Goal: Task Accomplishment & Management: Complete application form

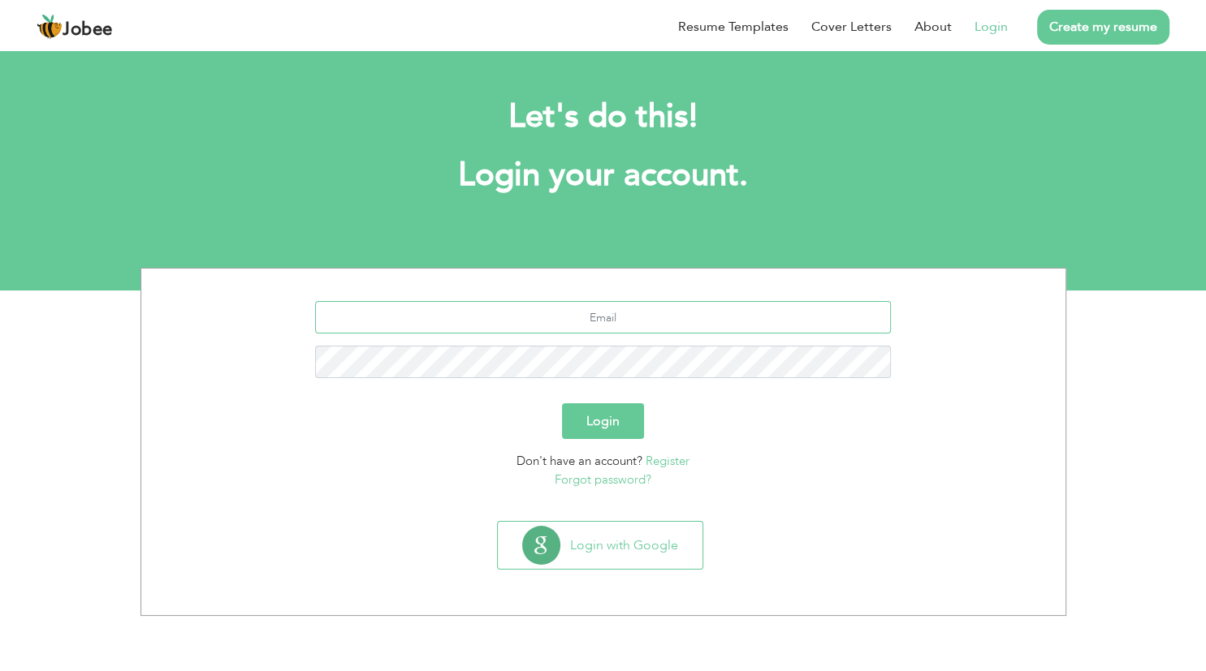
click at [650, 326] on input "text" at bounding box center [603, 317] width 576 height 32
type input "[EMAIL_ADDRESS][DOMAIN_NAME]"
click at [578, 414] on button "Login" at bounding box center [603, 421] width 82 height 36
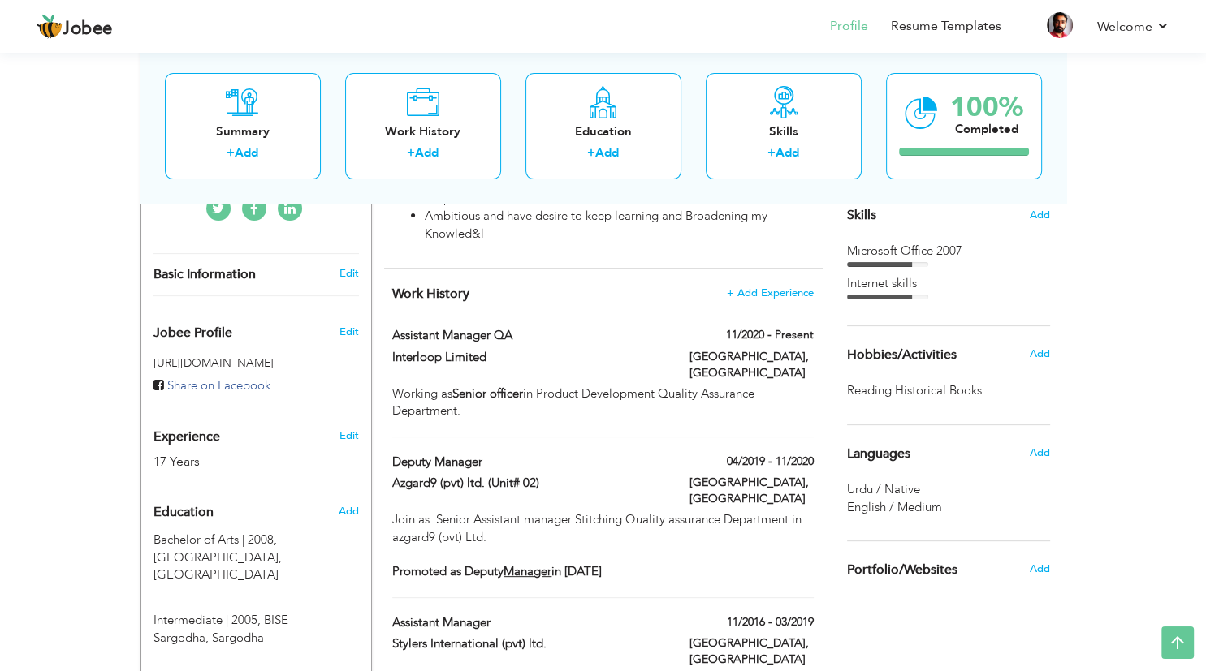
scroll to position [429, 0]
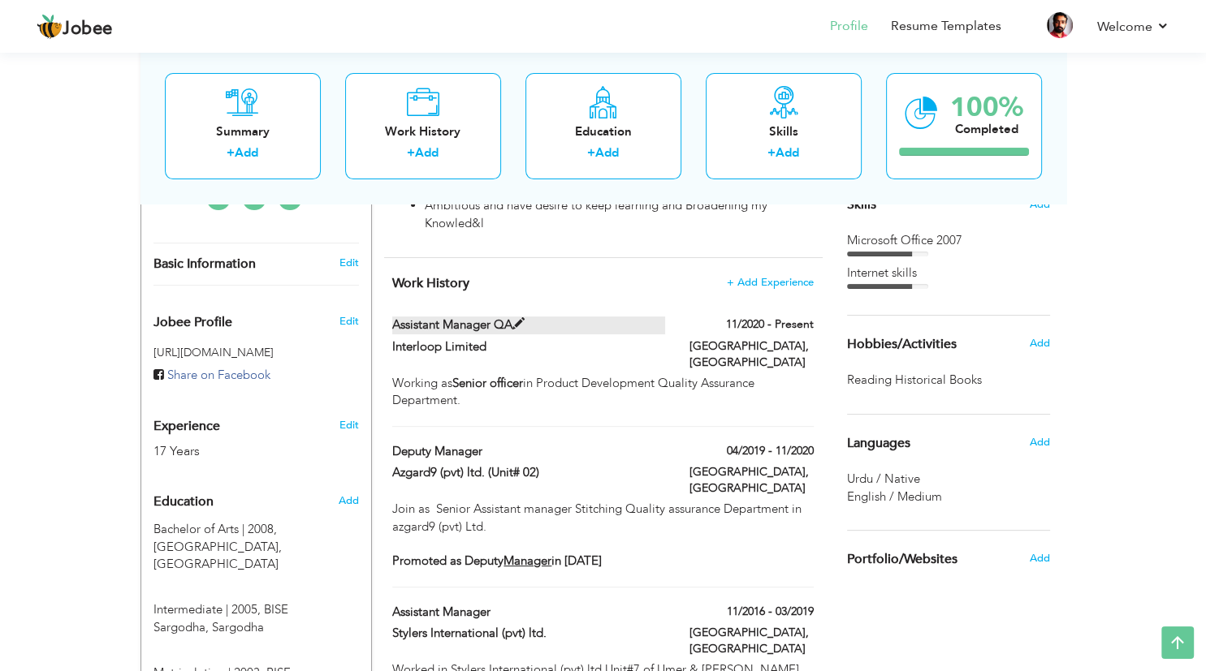
click at [660, 334] on label "Assistant Manager QA" at bounding box center [528, 325] width 273 height 17
type input "Assistant Manager QA"
type input "Interloop Limited"
type input "11/2020"
type input "Pakistan"
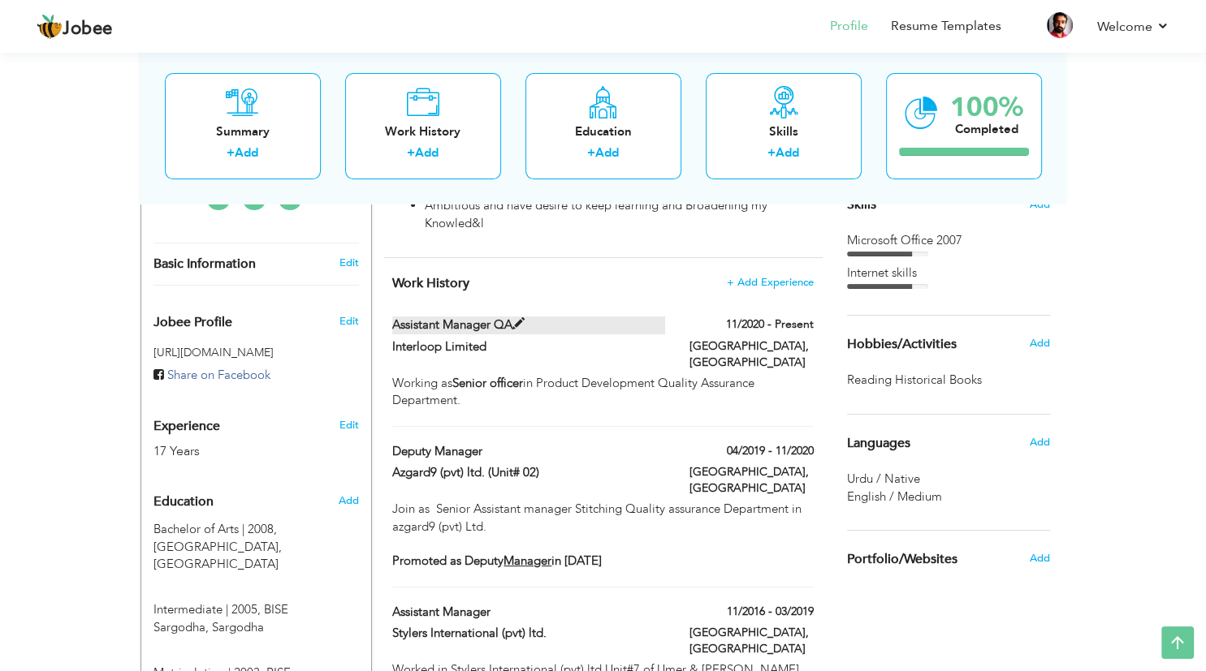
type input "Lahore"
checkbox input "true"
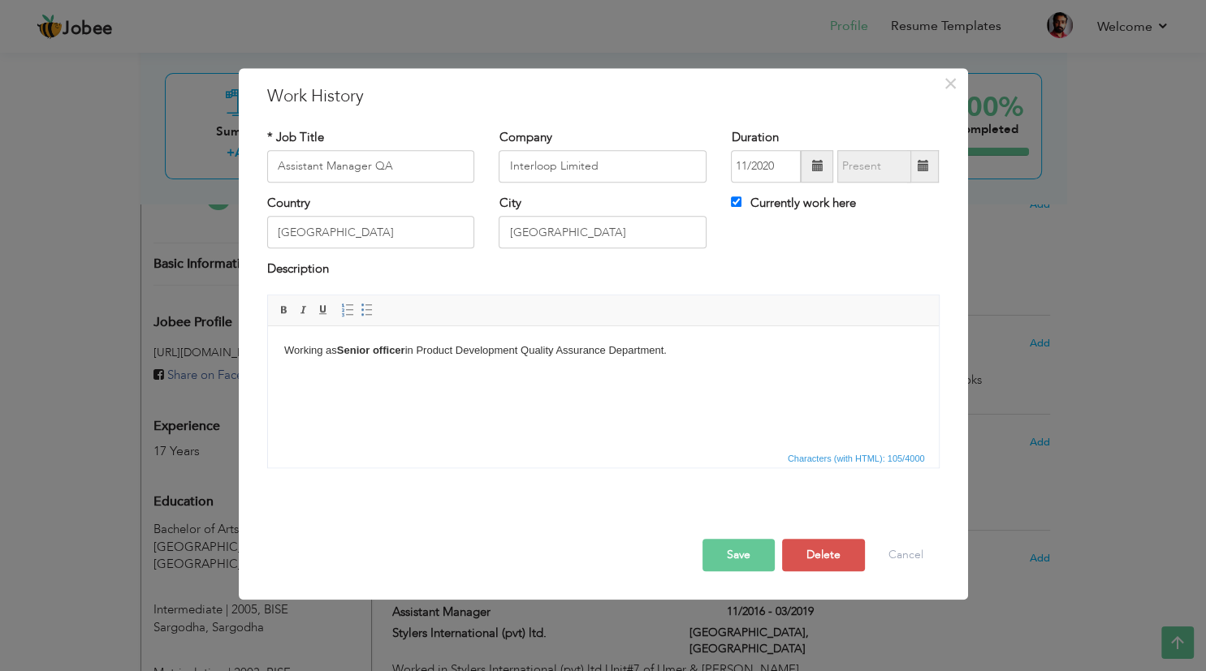
scroll to position [0, 0]
click at [404, 351] on strong "Senior officer" at bounding box center [370, 350] width 68 height 12
click at [632, 352] on body "Working as Asistant Manager in Product Development Quality Assurance Department." at bounding box center [602, 351] width 638 height 17
drag, startPoint x: 632, startPoint y: 352, endPoint x: 547, endPoint y: 349, distance: 84.5
click at [547, 349] on body "Working as Asistant Manager in Product Development Quality Assurance Department." at bounding box center [602, 351] width 638 height 17
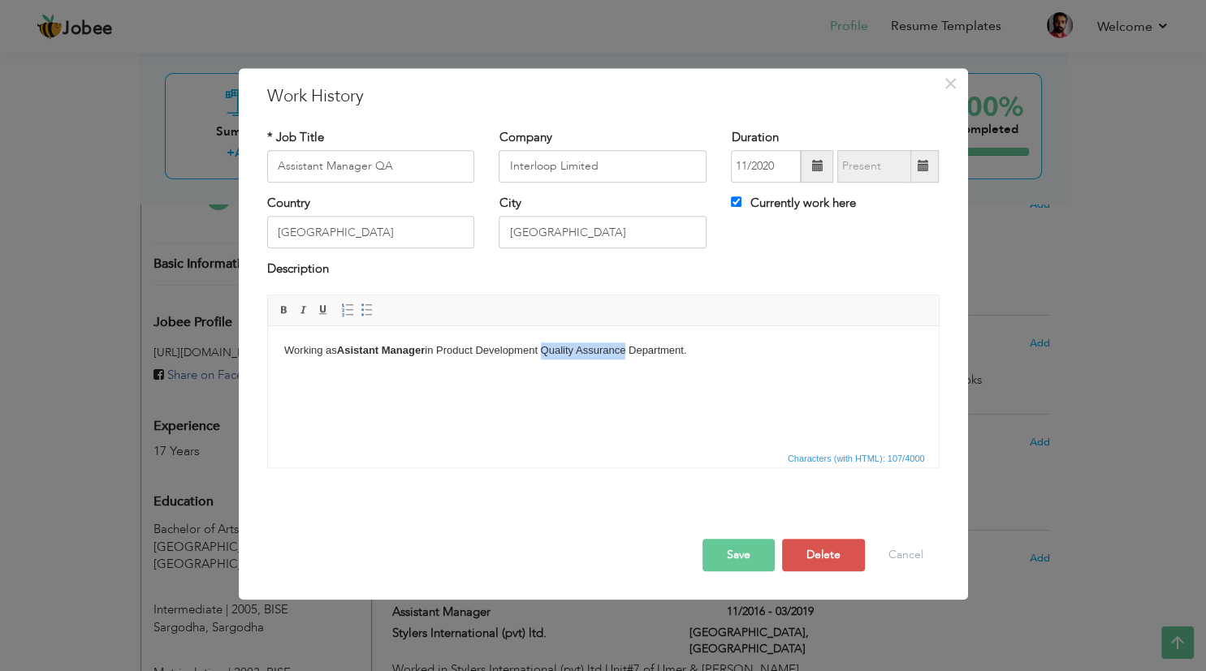
copy body "Quality Assurance"
click at [439, 350] on body "Working as Asistant Manager in Product Development Quality Assurance Department." at bounding box center [602, 351] width 638 height 17
click at [721, 350] on body "Working as Asistant Manager in Quality Assurance Product Development Quality As…" at bounding box center [602, 351] width 638 height 17
click at [761, 552] on button "Save" at bounding box center [738, 555] width 72 height 32
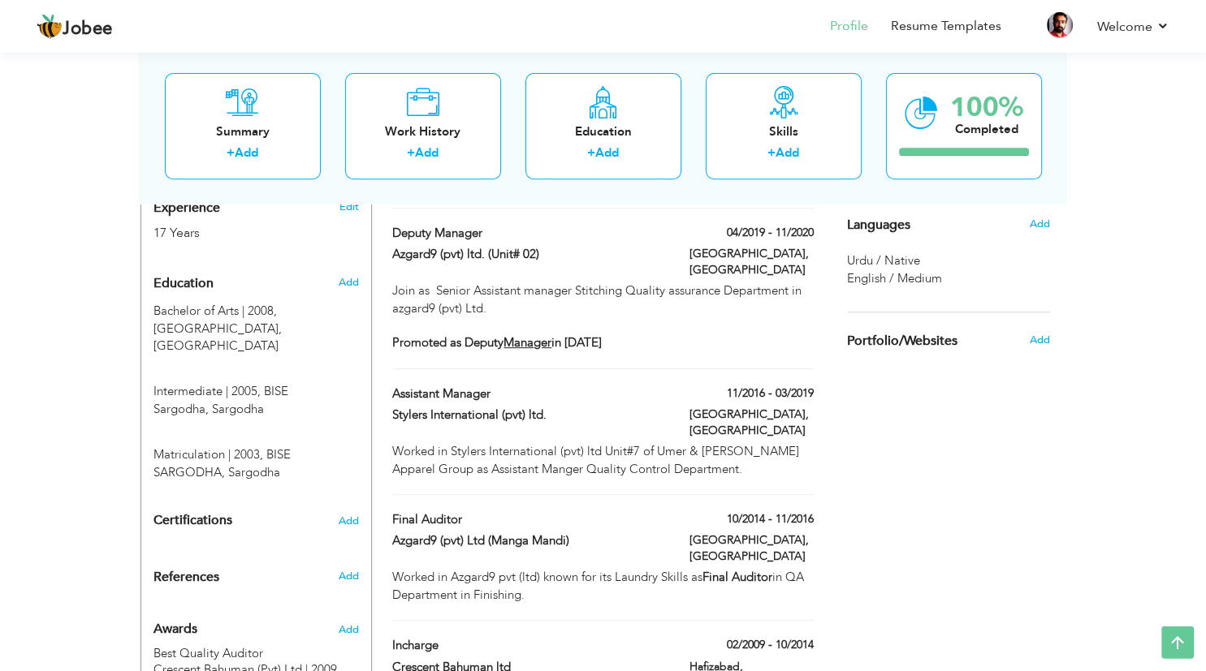
scroll to position [685, 0]
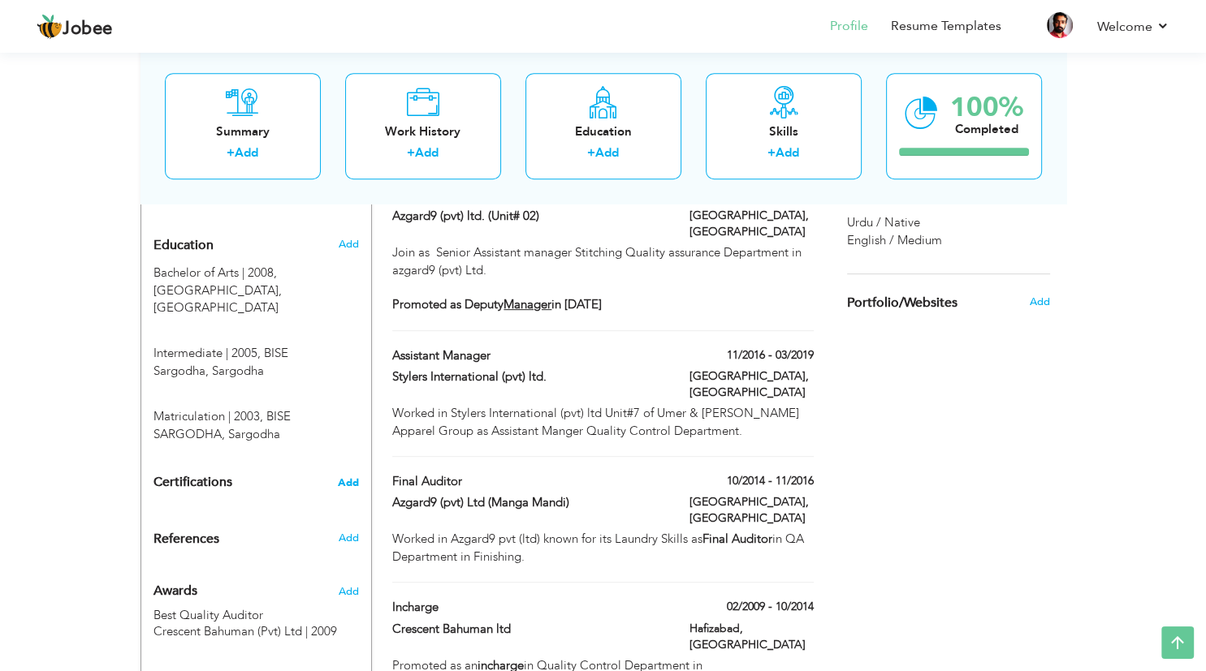
click at [351, 477] on span "Add" at bounding box center [348, 482] width 21 height 11
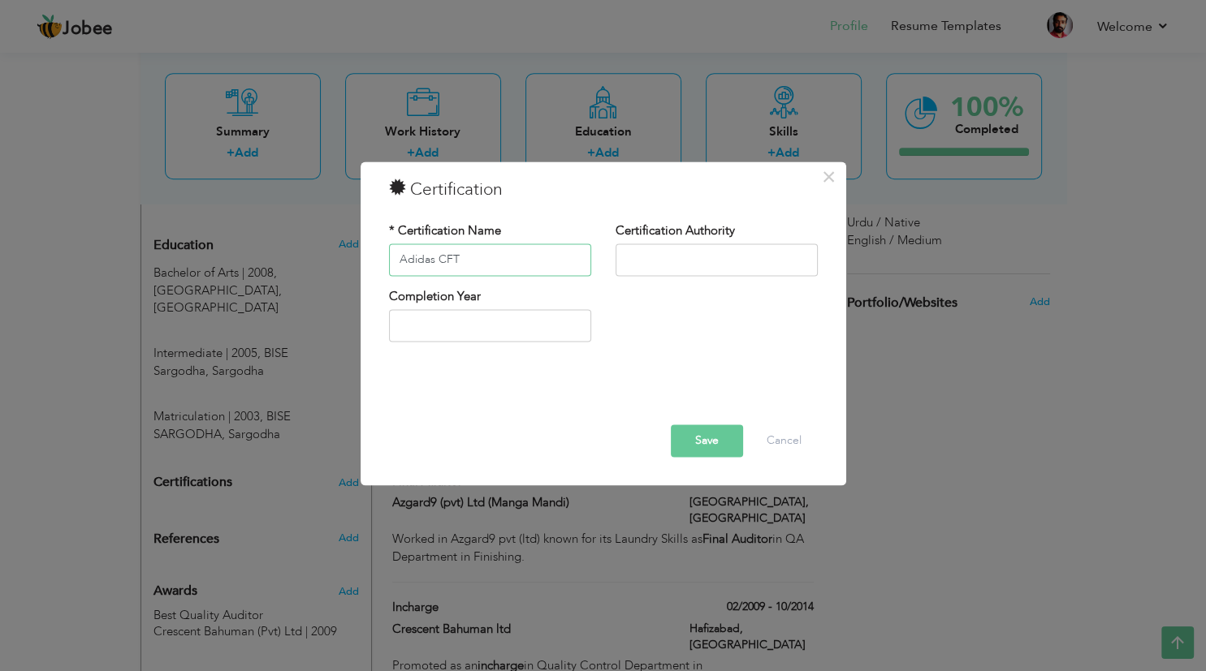
type input "Adidas CFT"
click at [638, 266] on input "text" at bounding box center [716, 260] width 202 height 32
click at [667, 261] on input "Adidas laison office" at bounding box center [716, 260] width 202 height 32
click at [748, 256] on input "Adidas Laison office" at bounding box center [716, 260] width 202 height 32
type input "Adidas Laison office Pakistan"
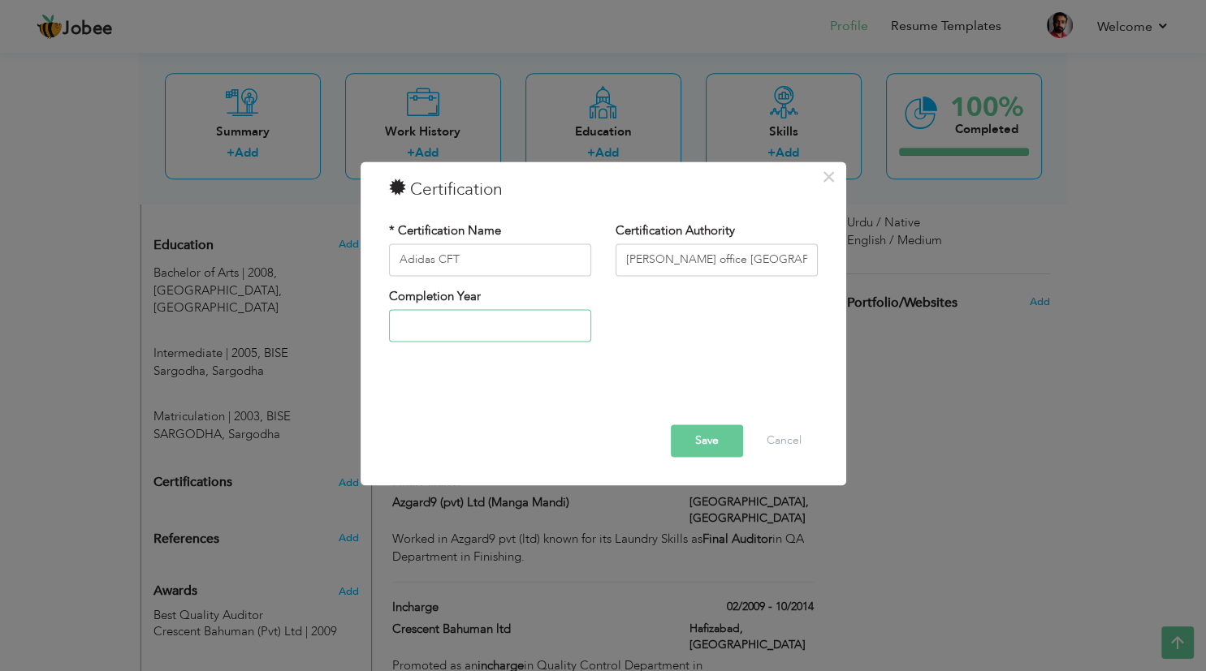
type input "2025"
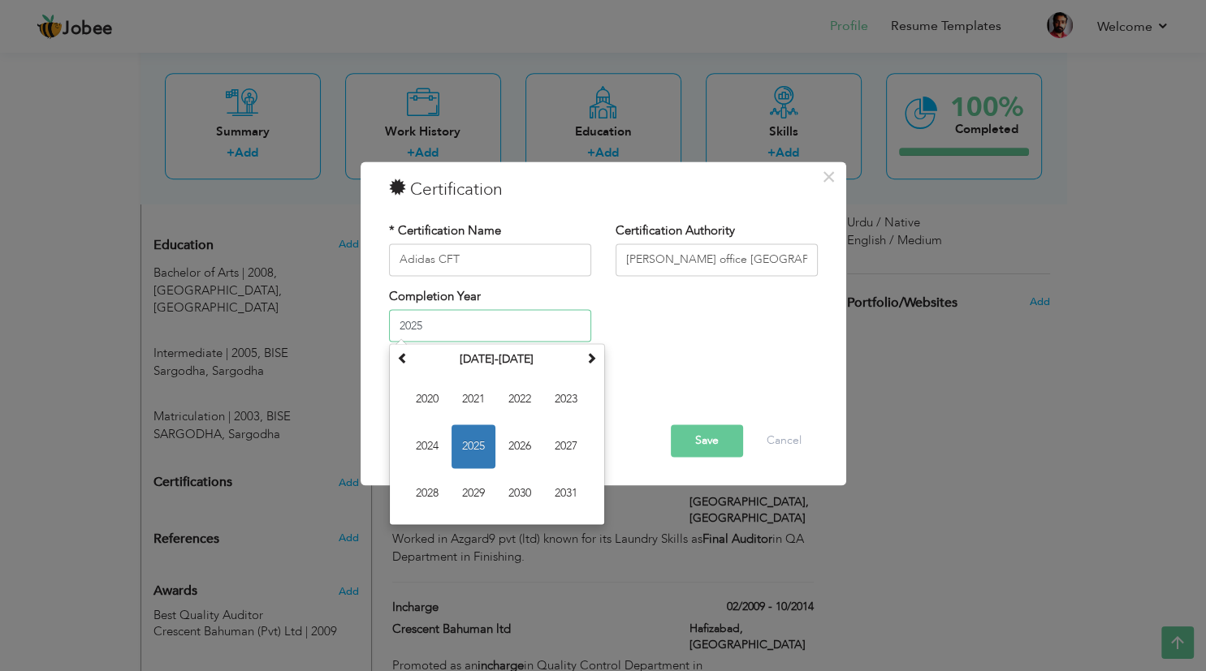
click at [505, 327] on input "2025" at bounding box center [490, 326] width 202 height 32
click at [485, 446] on span "2025" at bounding box center [473, 447] width 44 height 44
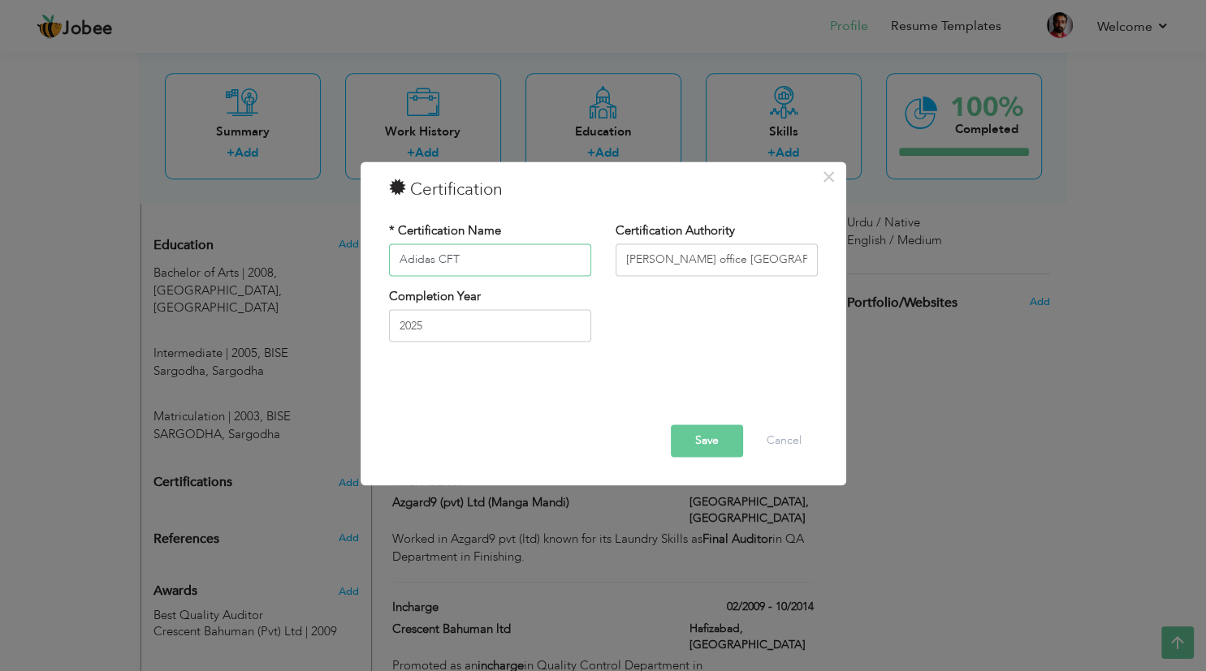
click at [472, 261] on input "Adidas CFT" at bounding box center [490, 260] width 202 height 32
type input "Adidas Certifide Final Technition"
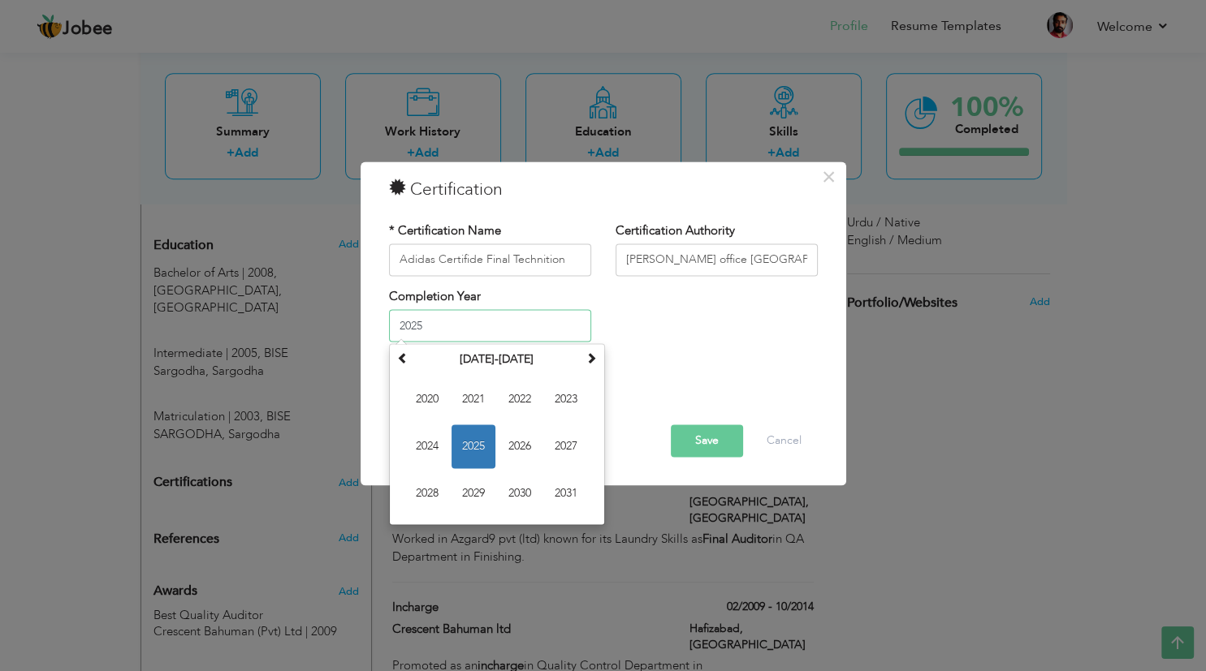
click at [511, 327] on input "2025" at bounding box center [490, 326] width 202 height 32
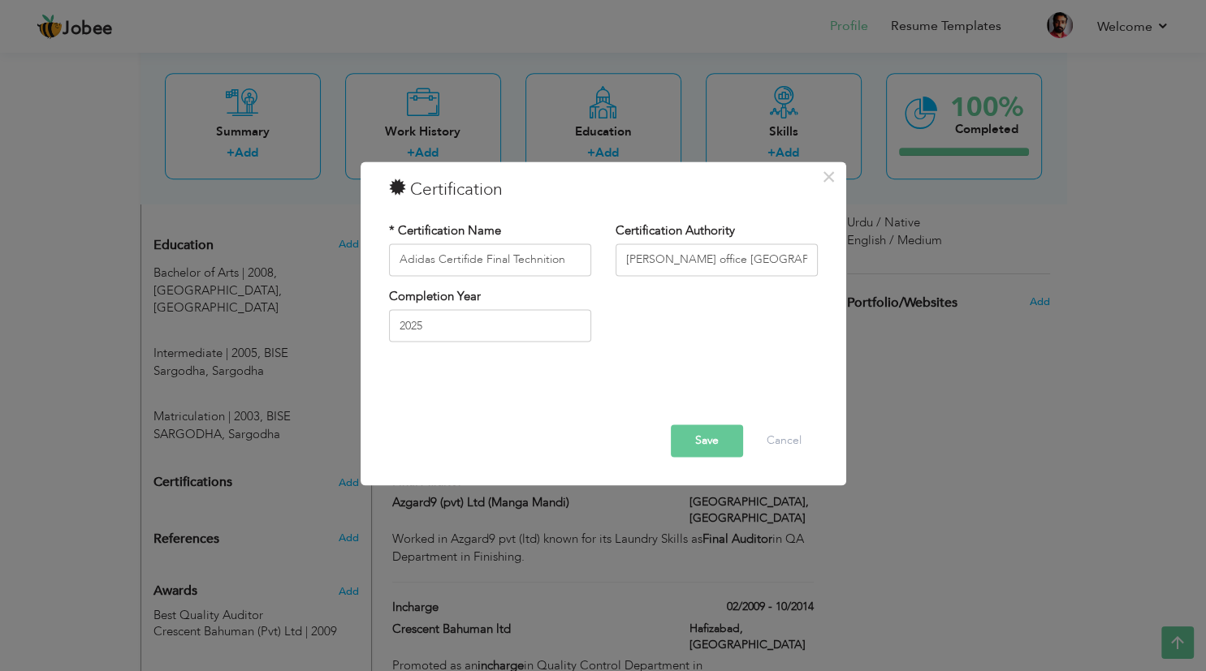
click at [706, 446] on button "Save" at bounding box center [707, 441] width 72 height 32
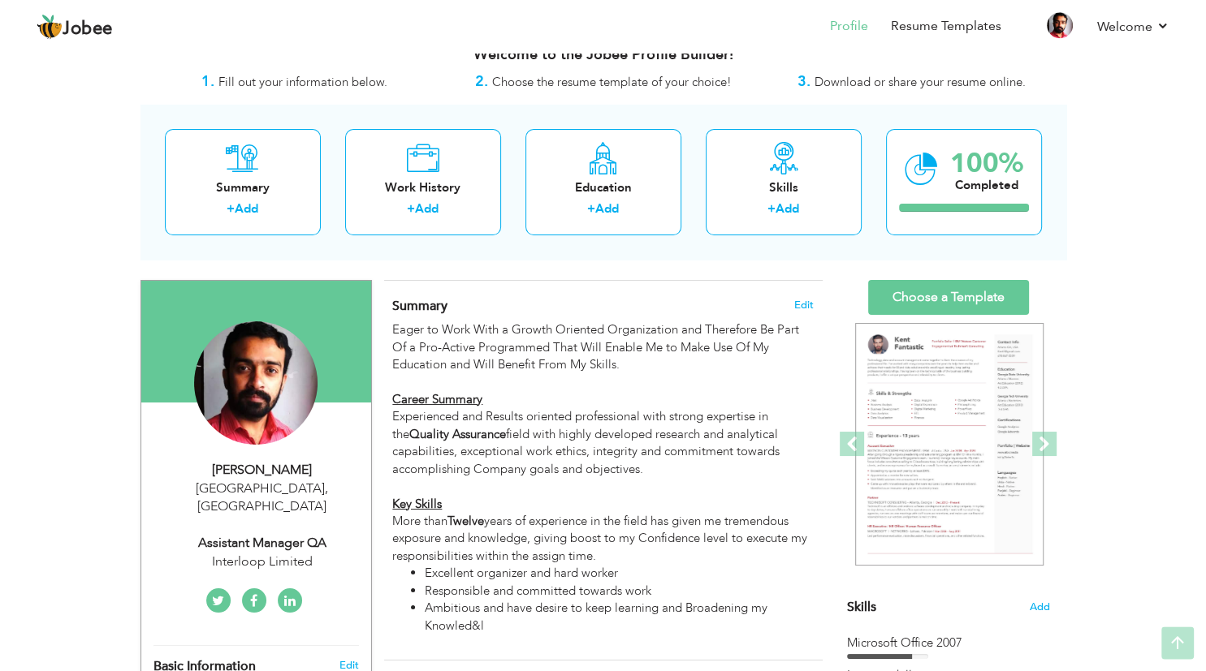
scroll to position [2, 0]
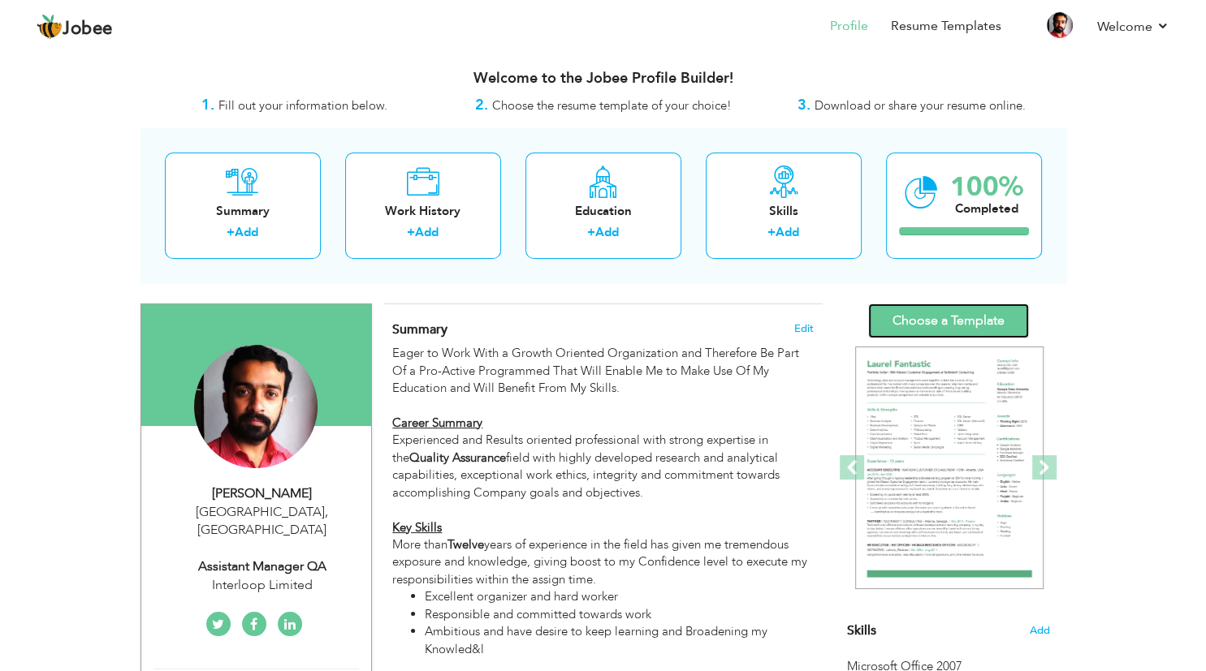
click at [934, 330] on link "Choose a Template" at bounding box center [948, 321] width 161 height 35
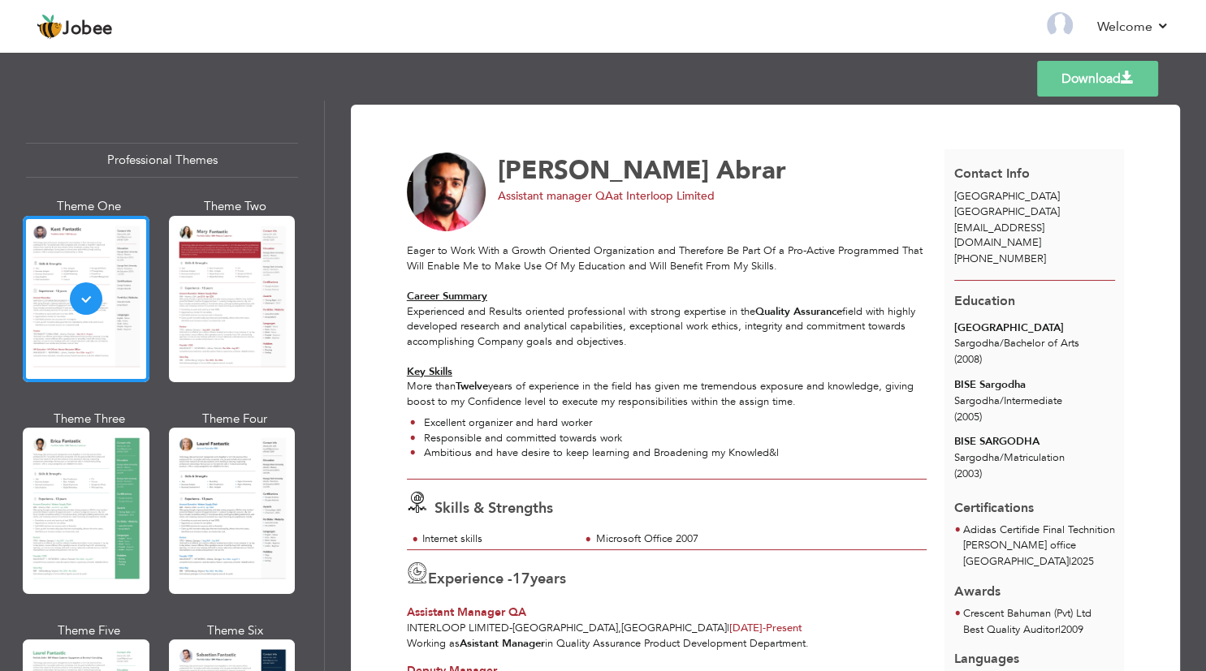
click at [1093, 90] on link "Download" at bounding box center [1097, 79] width 121 height 36
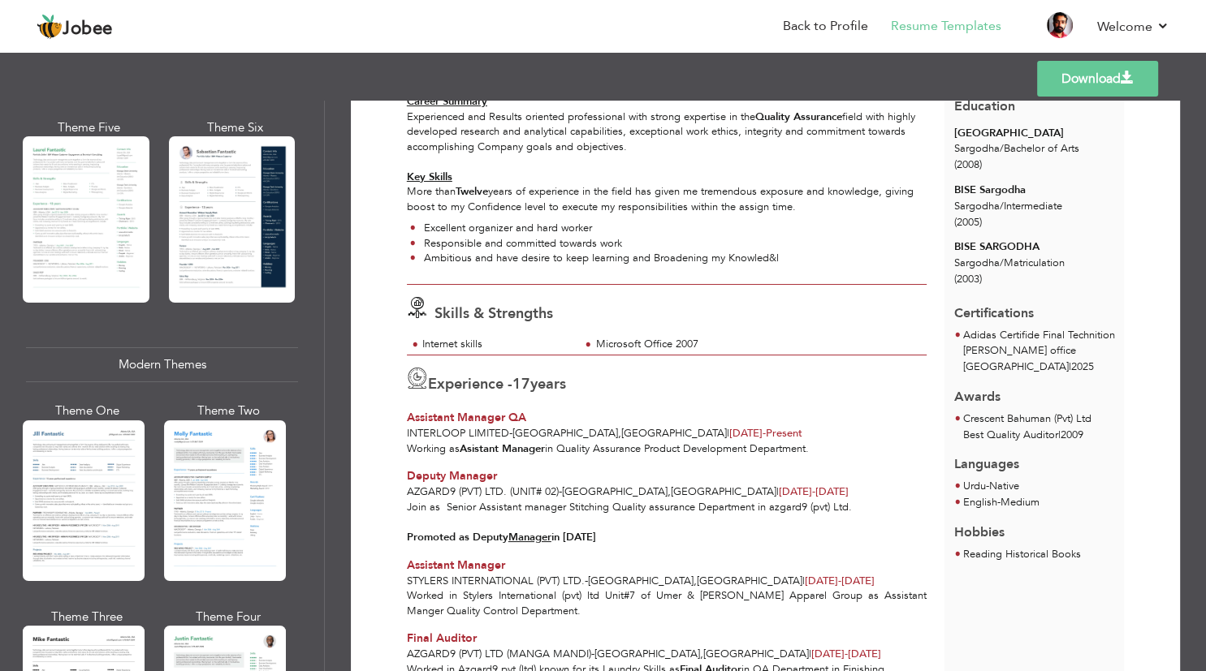
scroll to position [552, 0]
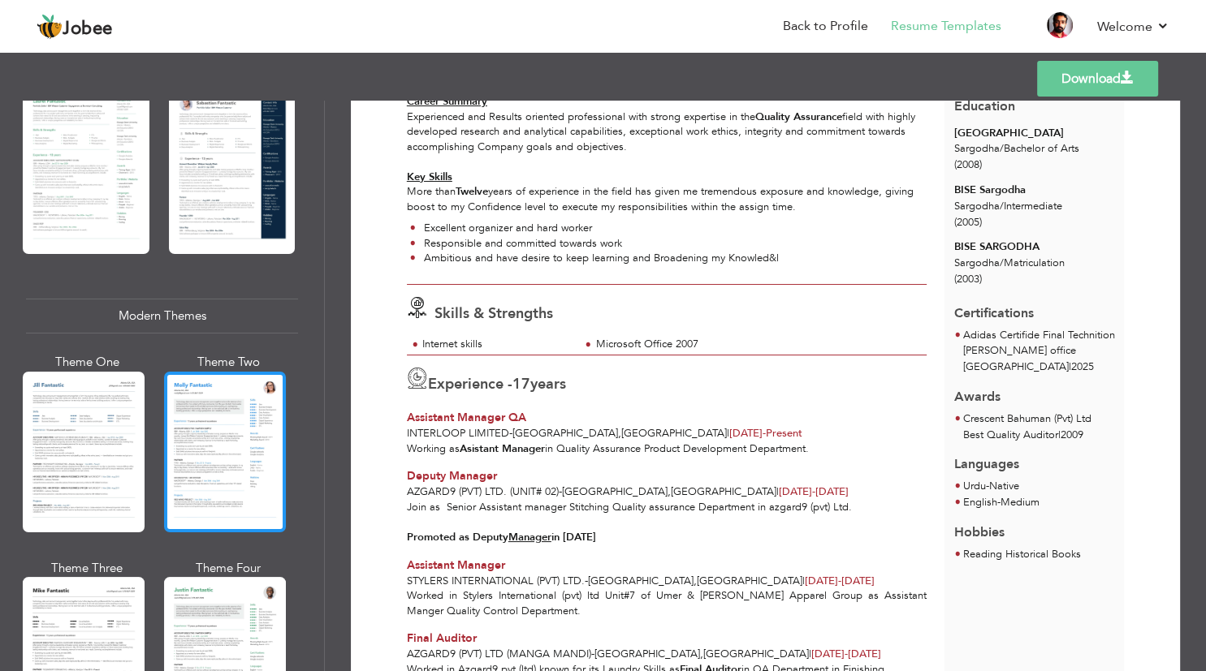
click at [225, 389] on div at bounding box center [225, 452] width 122 height 161
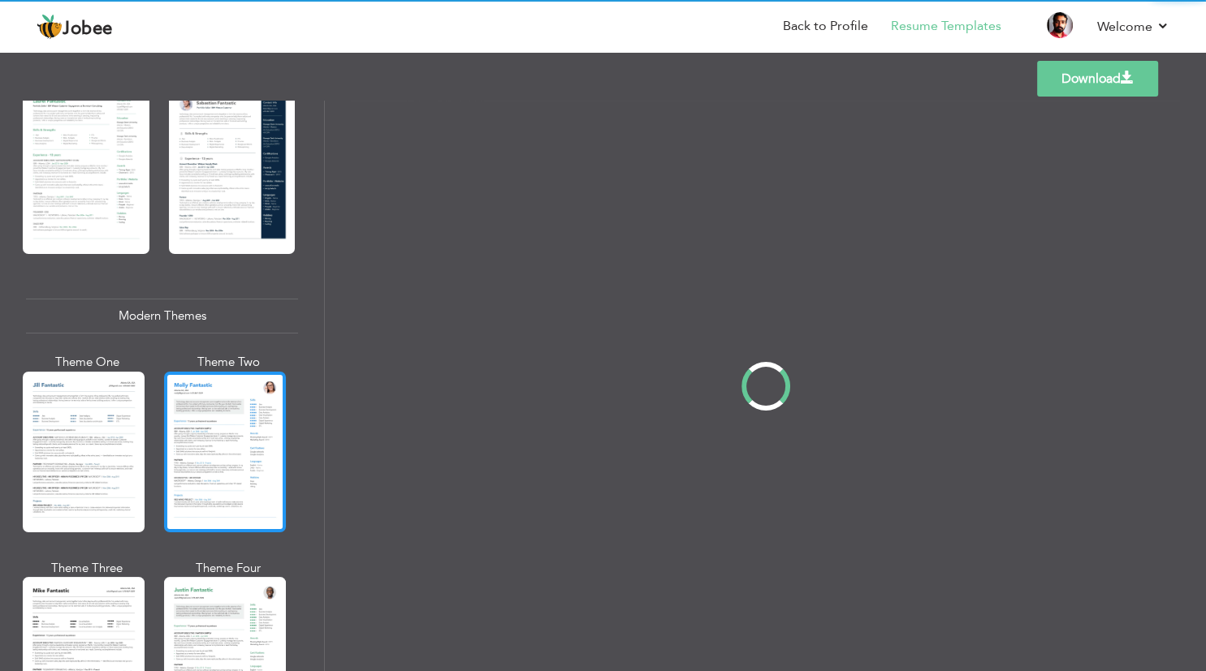
scroll to position [0, 0]
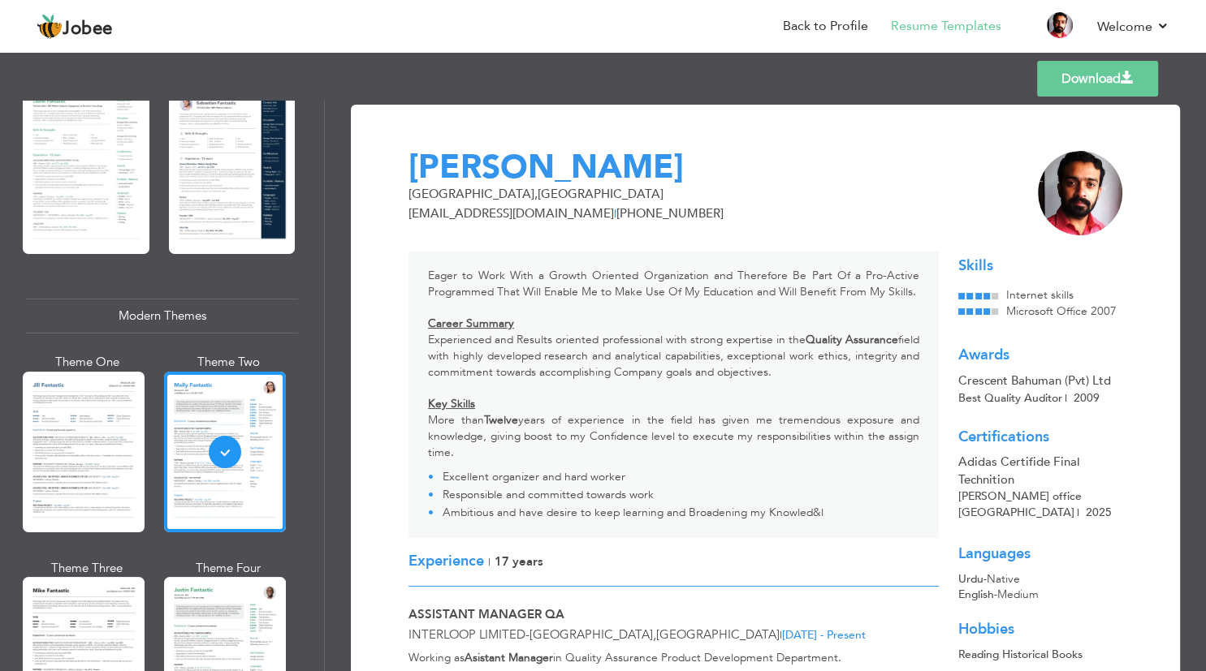
click at [1058, 88] on link "Download" at bounding box center [1097, 79] width 121 height 36
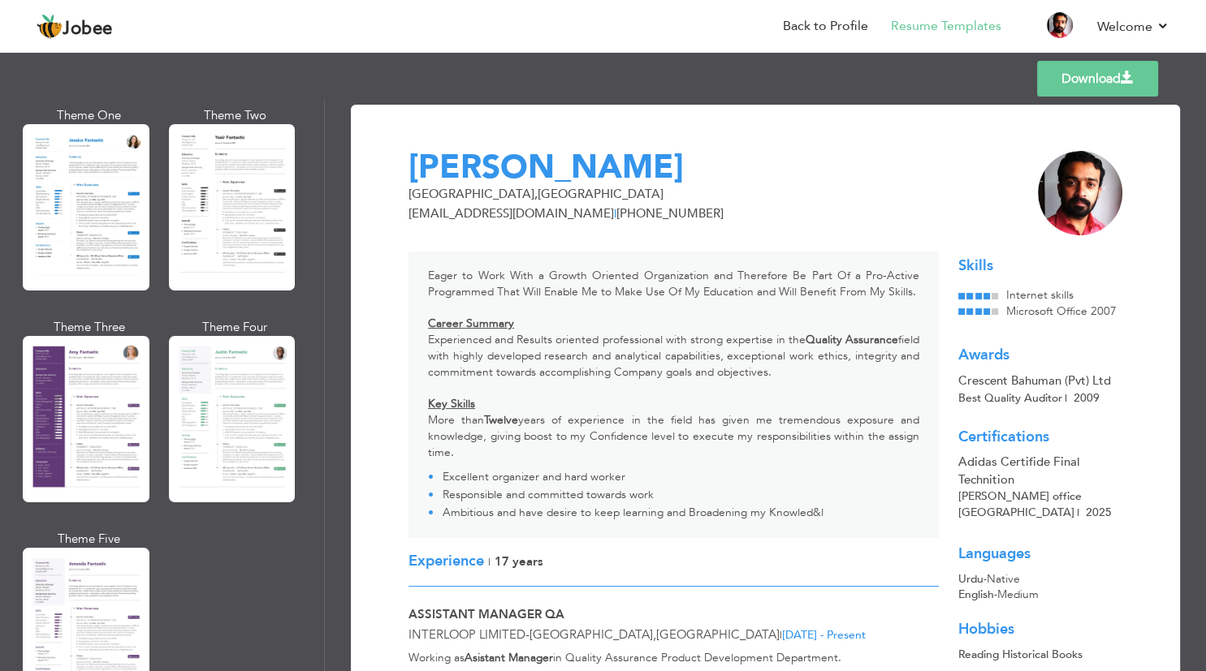
scroll to position [1331, 0]
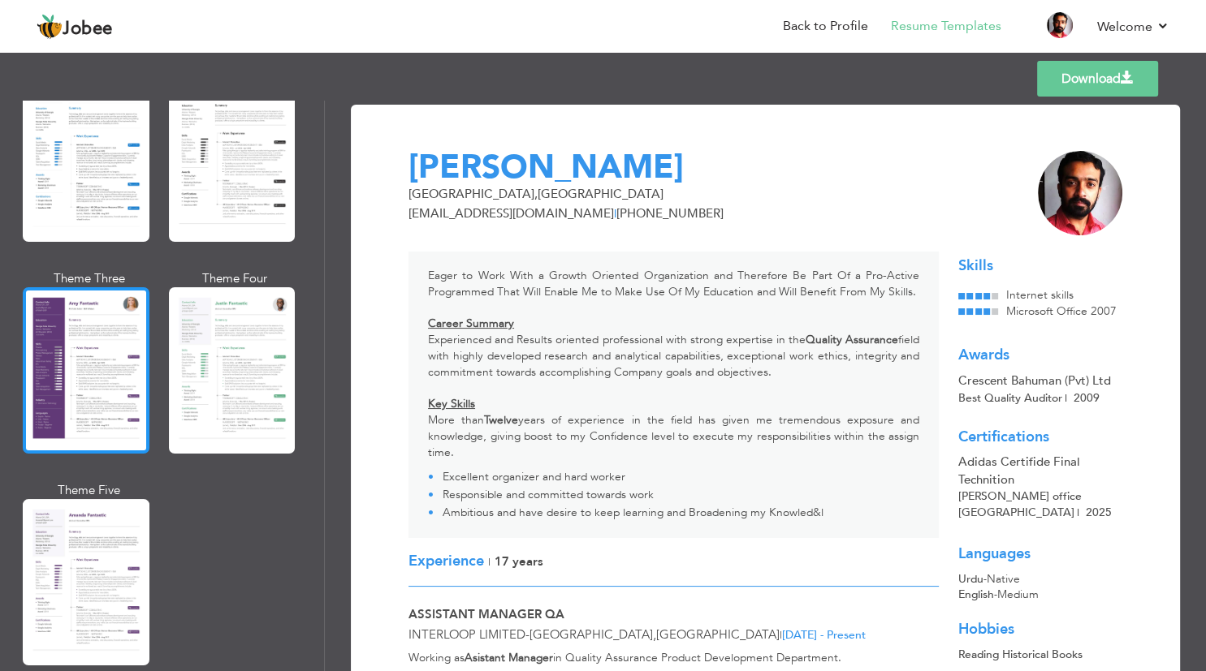
click at [93, 389] on div at bounding box center [86, 370] width 127 height 166
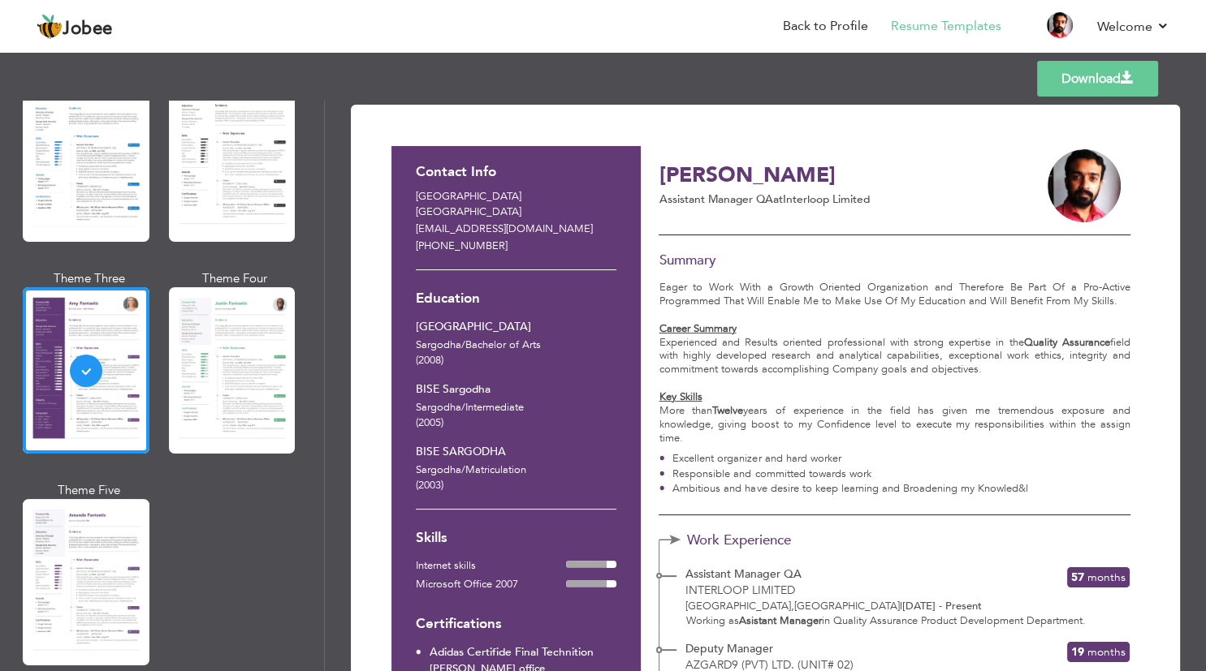
click at [1059, 67] on link "Download" at bounding box center [1097, 79] width 121 height 36
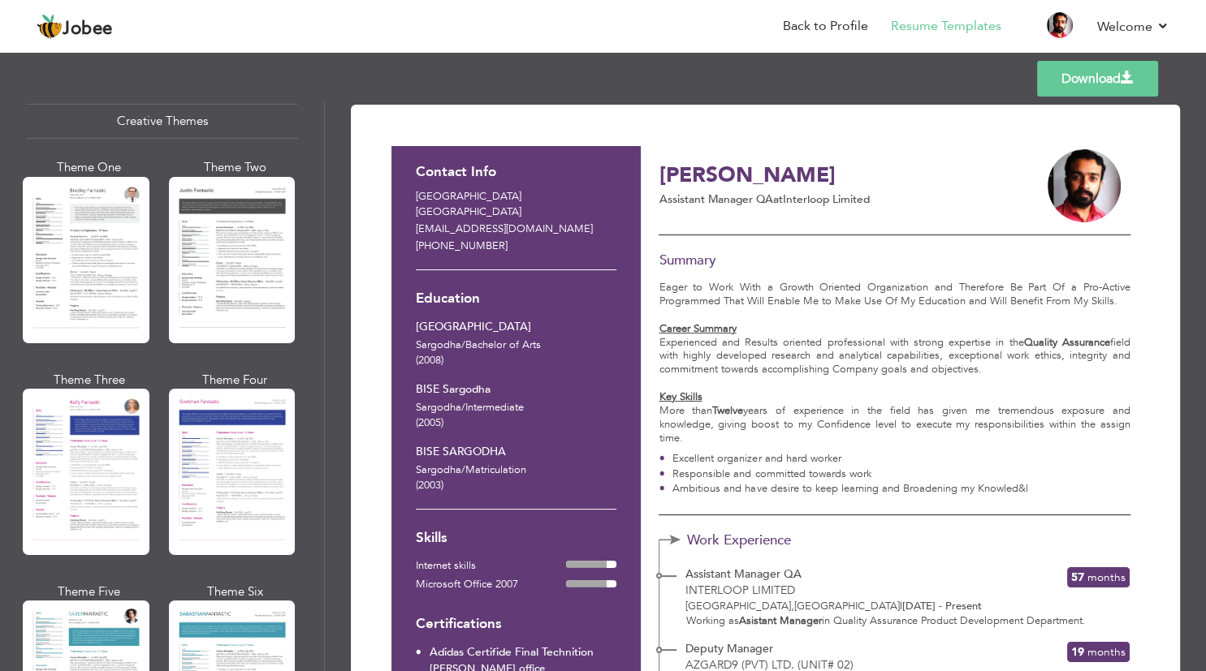
scroll to position [1965, 0]
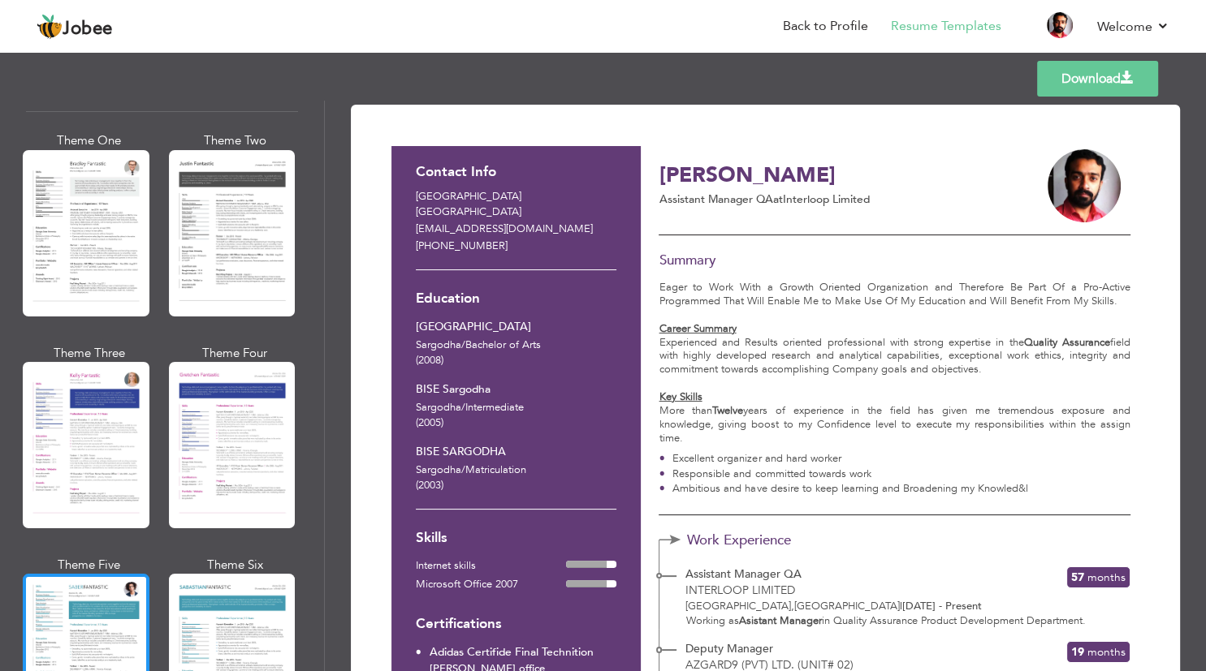
click at [114, 644] on div at bounding box center [86, 657] width 127 height 166
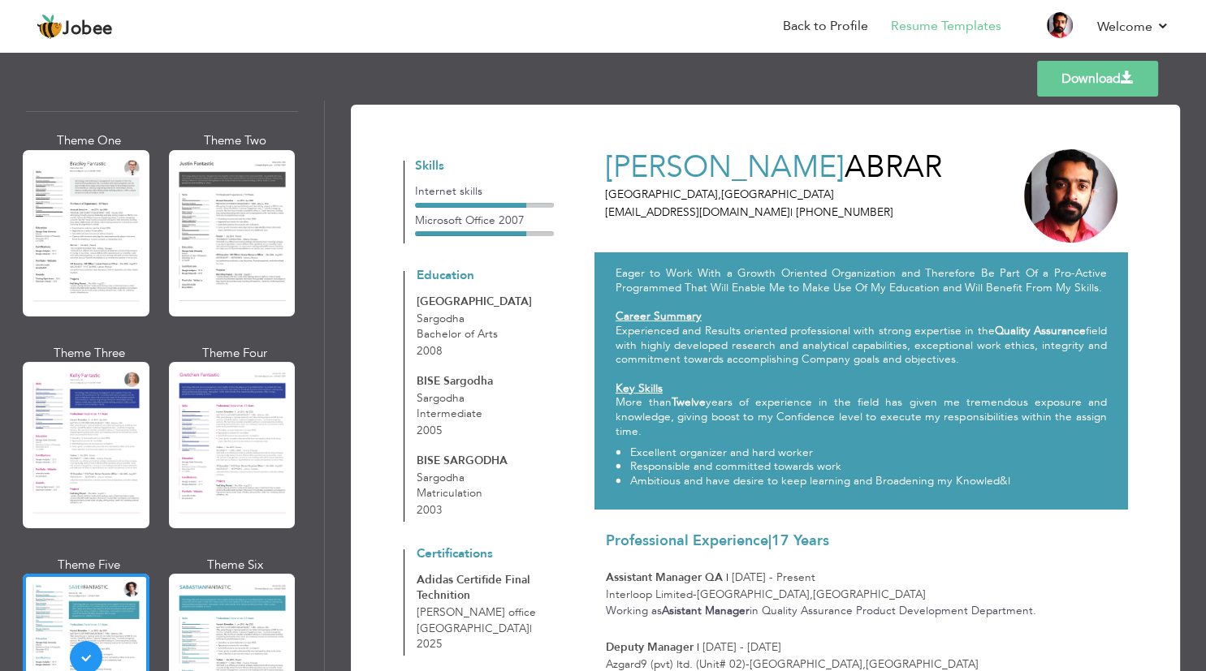
click at [1076, 74] on link "Download" at bounding box center [1097, 79] width 121 height 36
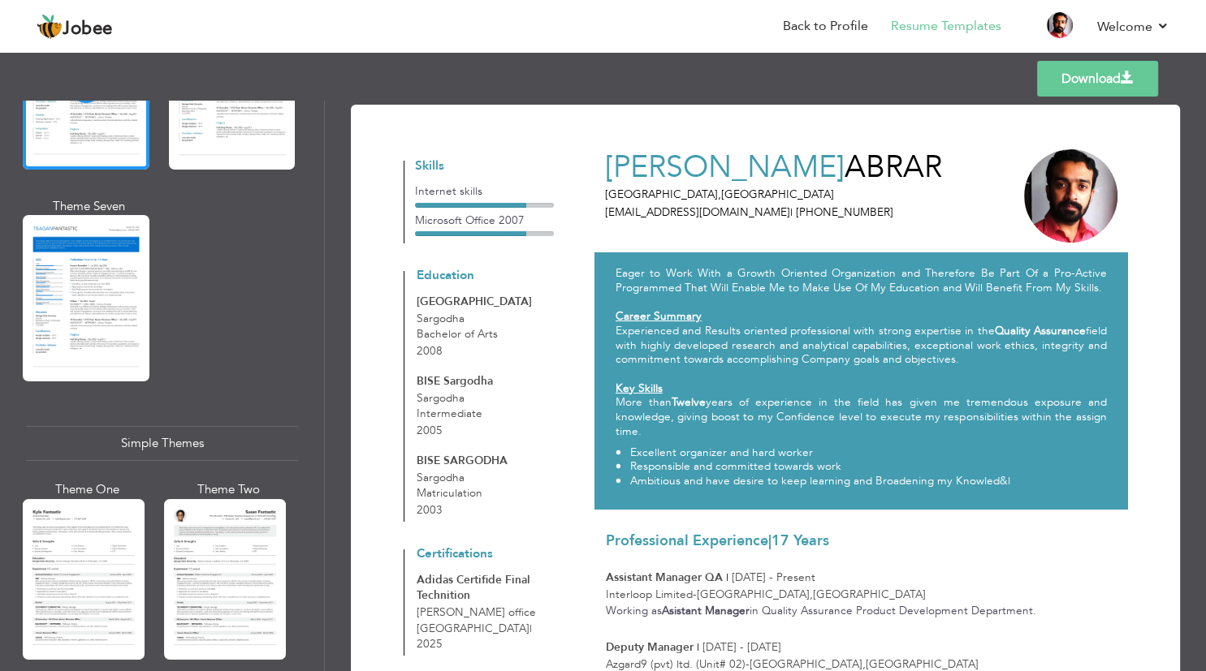
scroll to position [2778, 0]
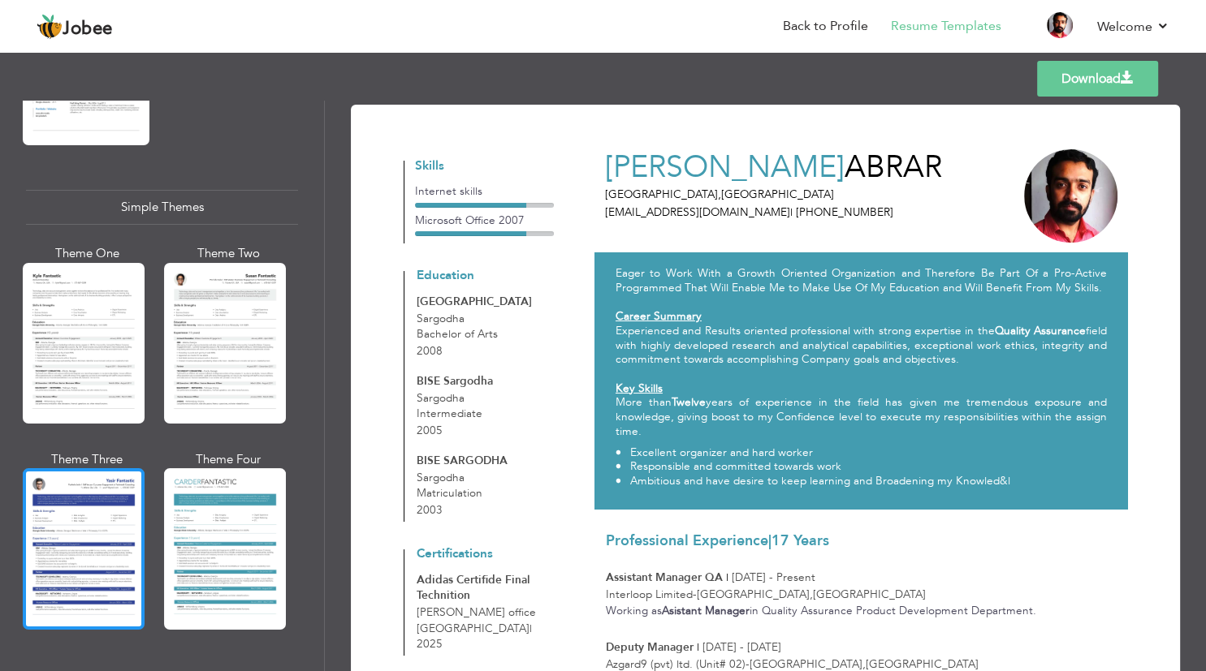
click at [106, 541] on div at bounding box center [84, 548] width 122 height 161
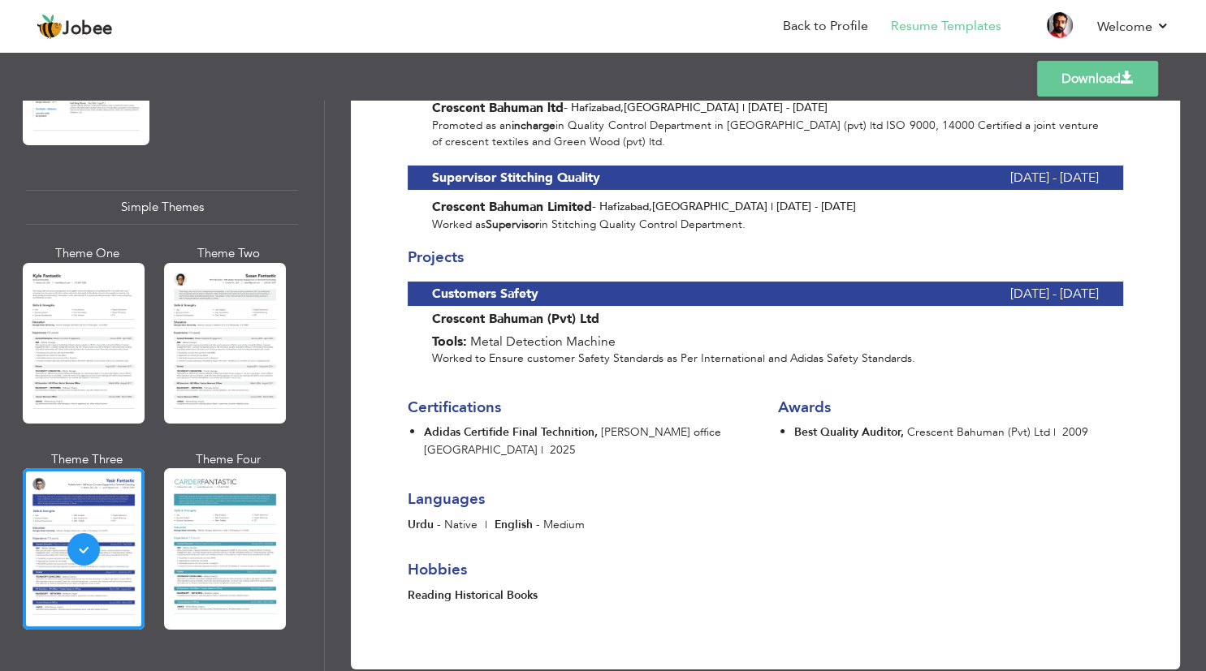
scroll to position [1107, 0]
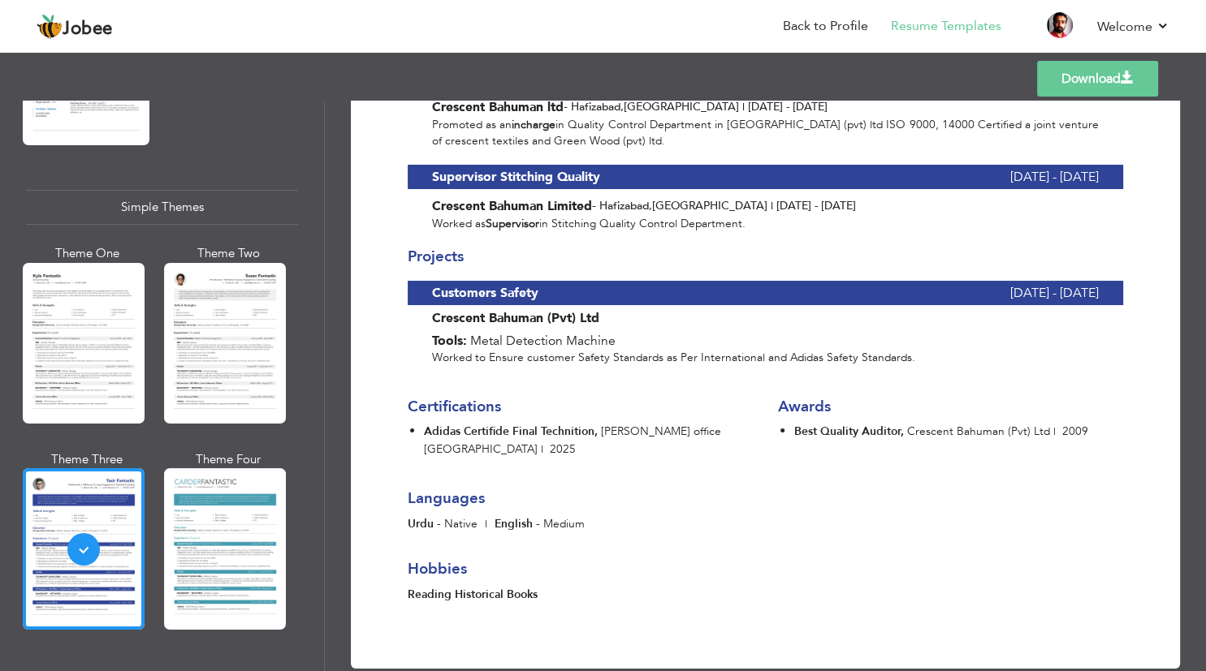
click at [1073, 67] on link "Download" at bounding box center [1097, 79] width 121 height 36
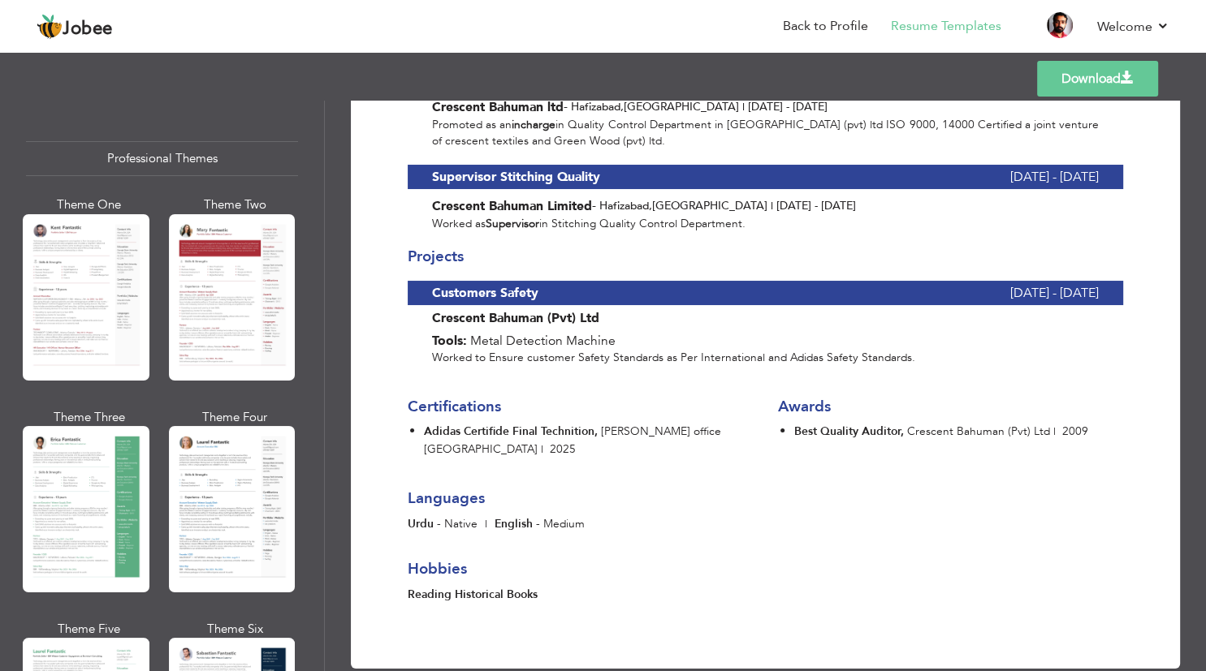
scroll to position [0, 0]
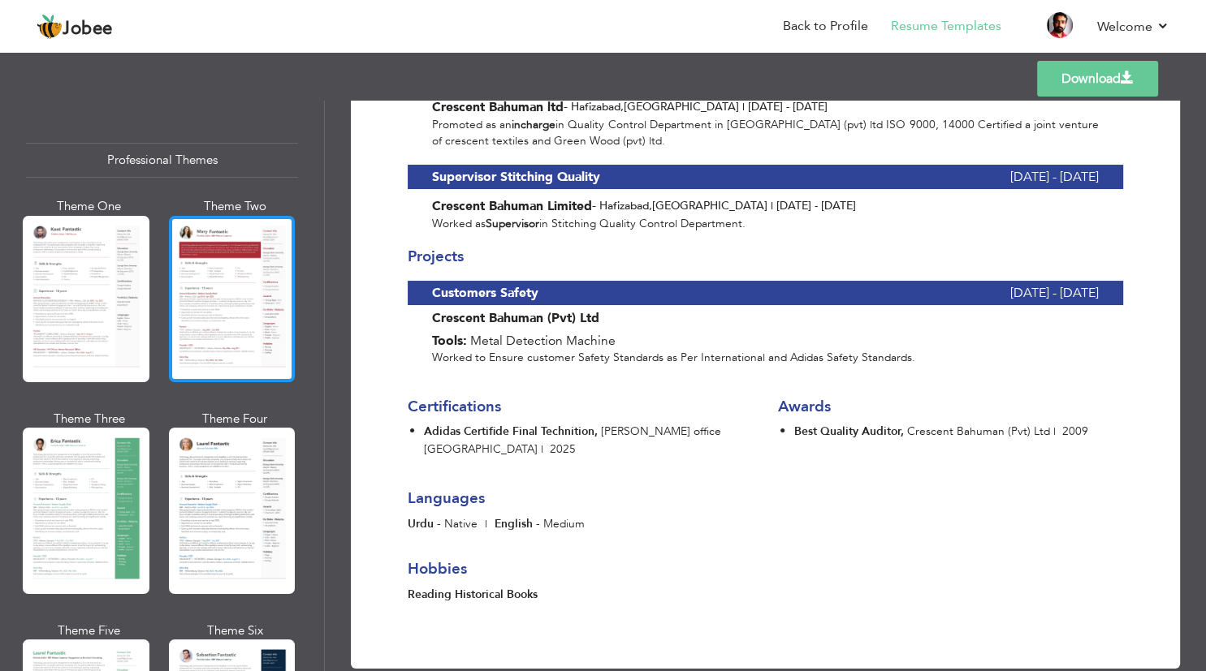
click at [231, 235] on div at bounding box center [232, 299] width 127 height 166
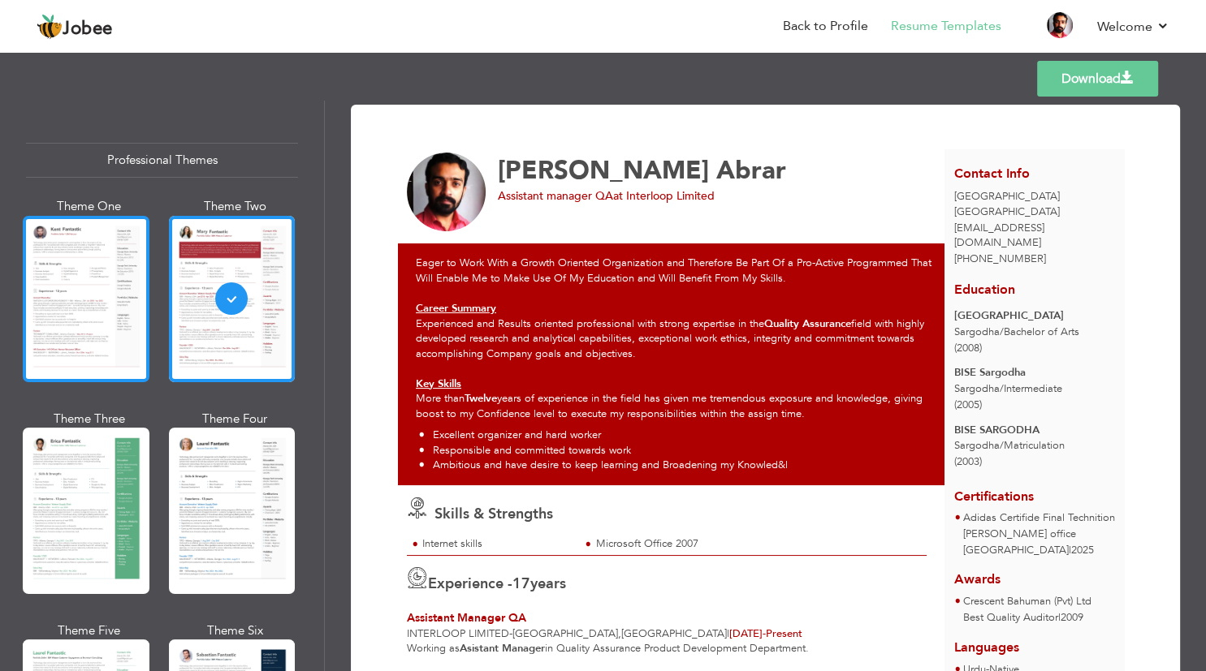
click at [32, 354] on div at bounding box center [86, 299] width 127 height 166
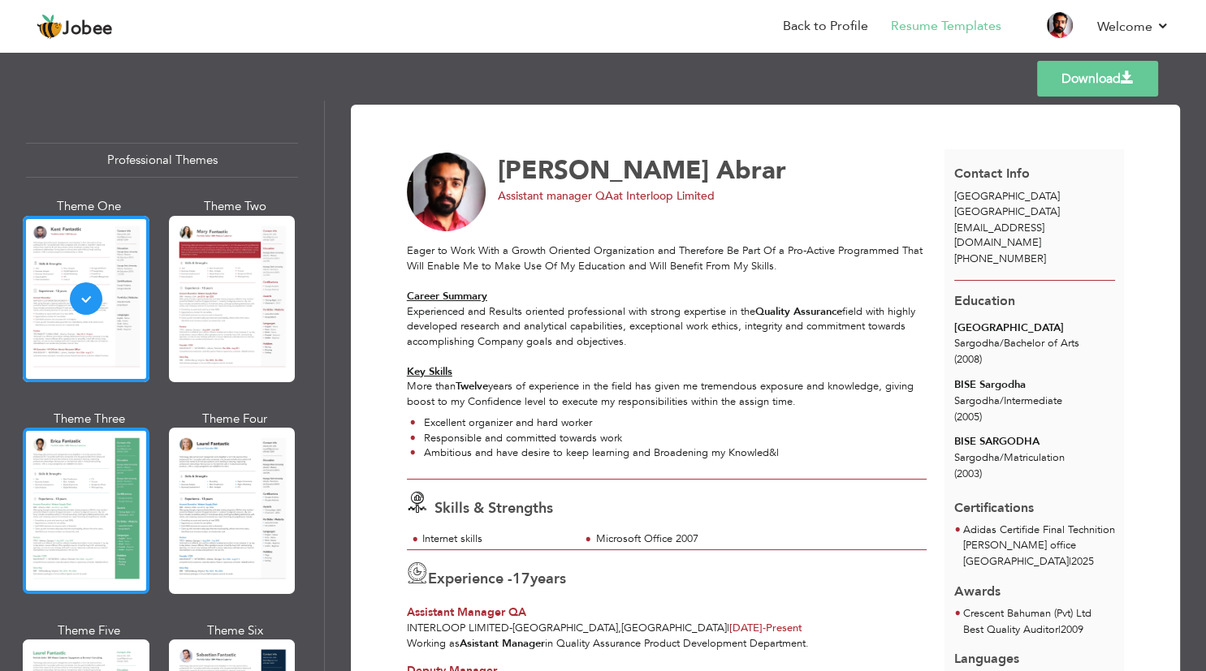
click at [85, 468] on div at bounding box center [86, 511] width 127 height 166
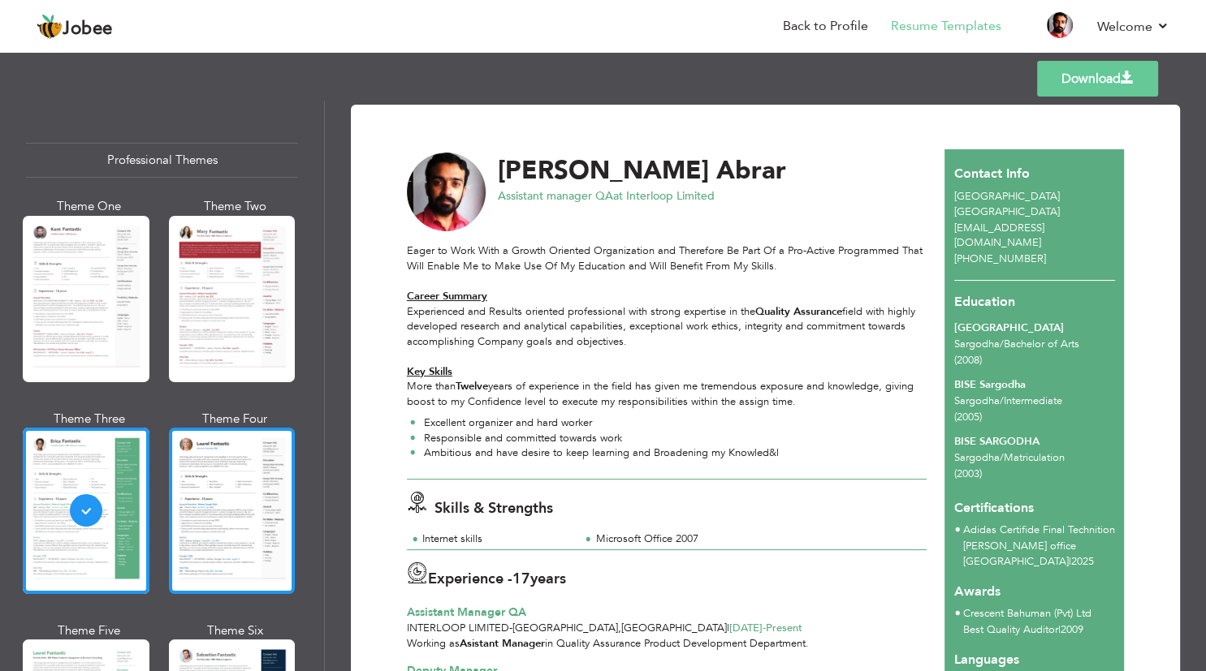
click at [207, 505] on div at bounding box center [232, 511] width 127 height 166
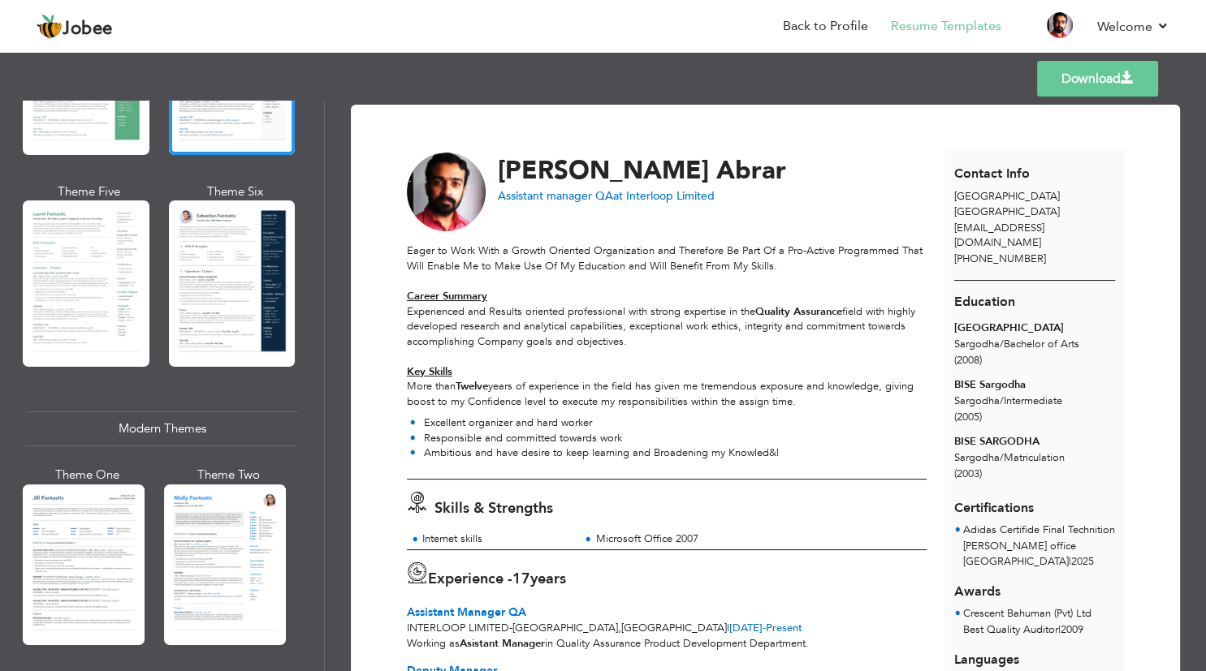
scroll to position [487, 0]
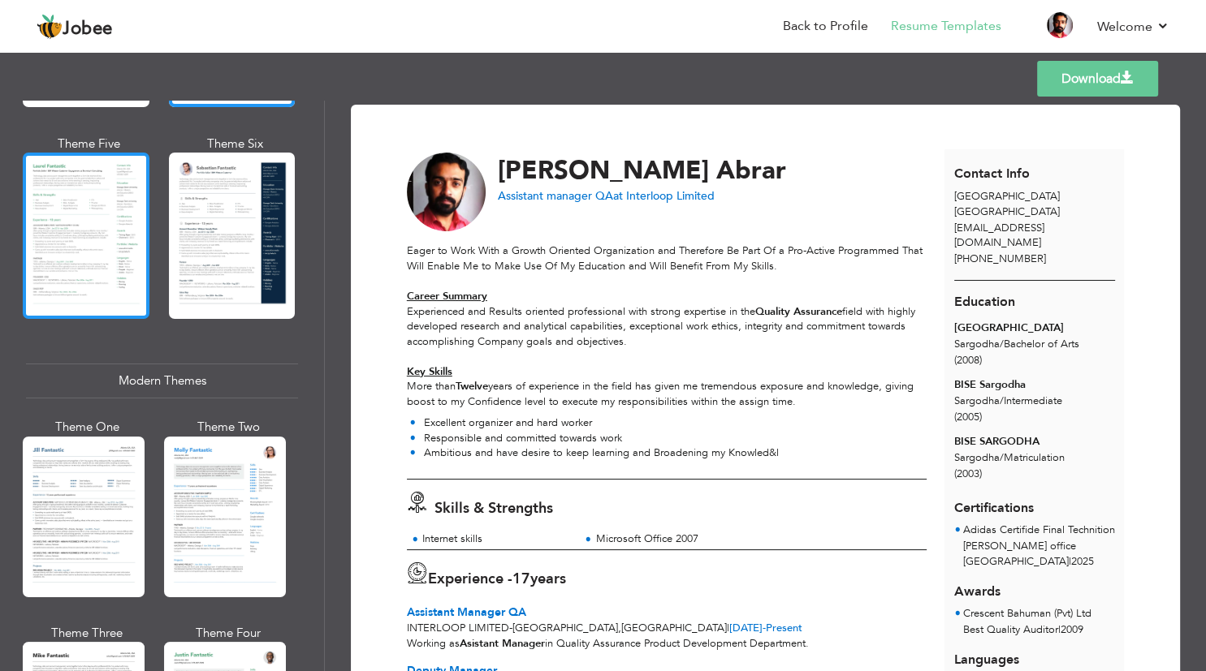
click at [54, 301] on div at bounding box center [86, 236] width 127 height 166
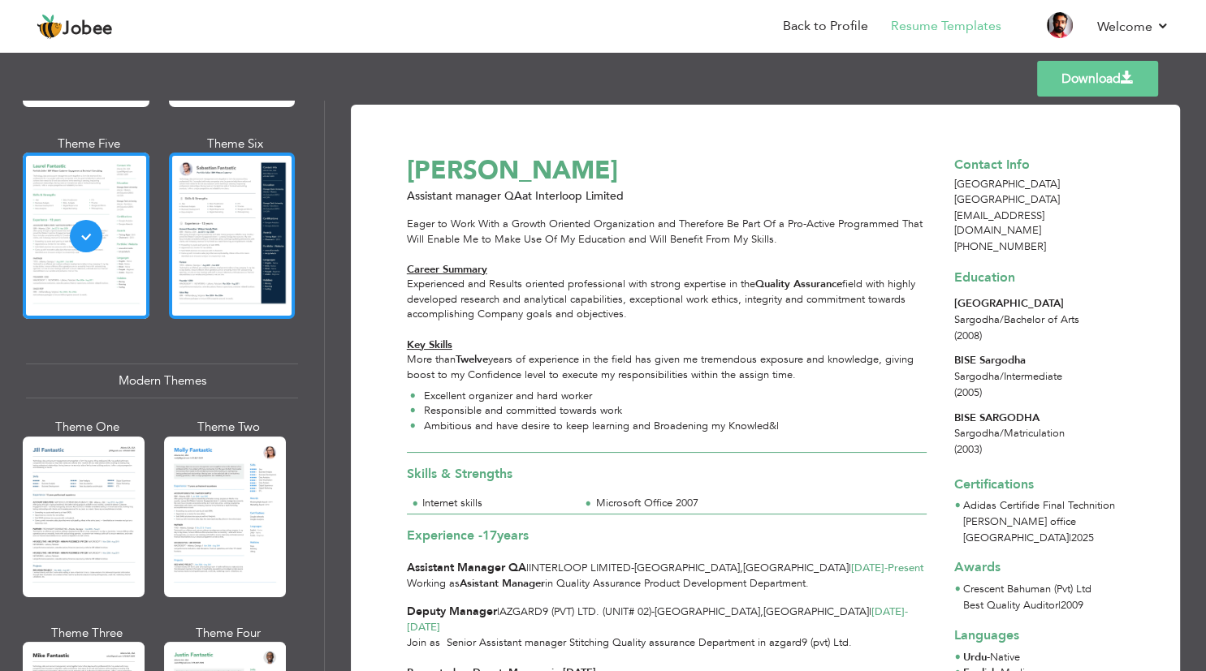
click at [206, 250] on div at bounding box center [232, 236] width 127 height 166
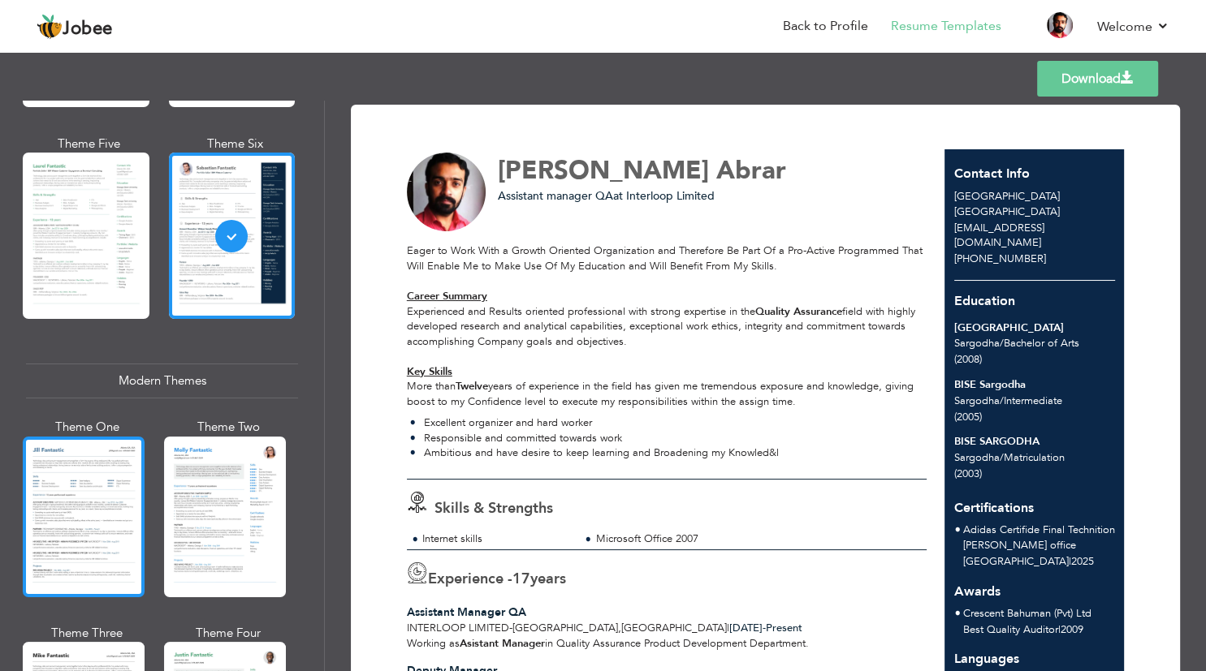
click at [73, 505] on div at bounding box center [84, 517] width 122 height 161
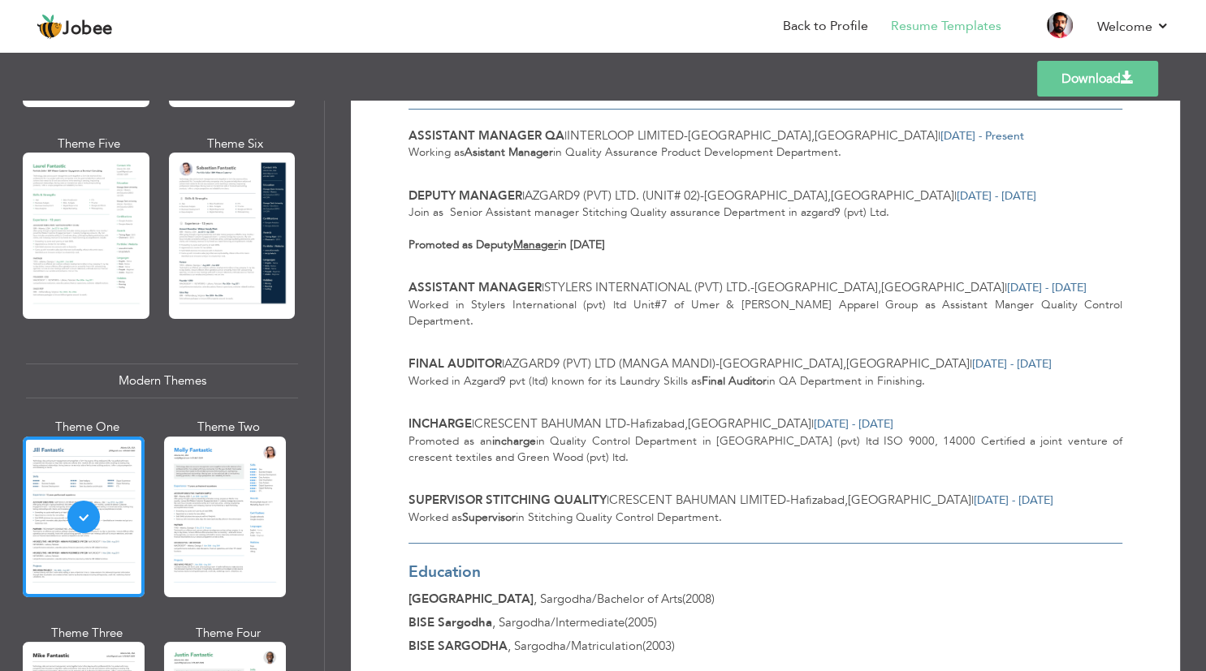
scroll to position [954, 0]
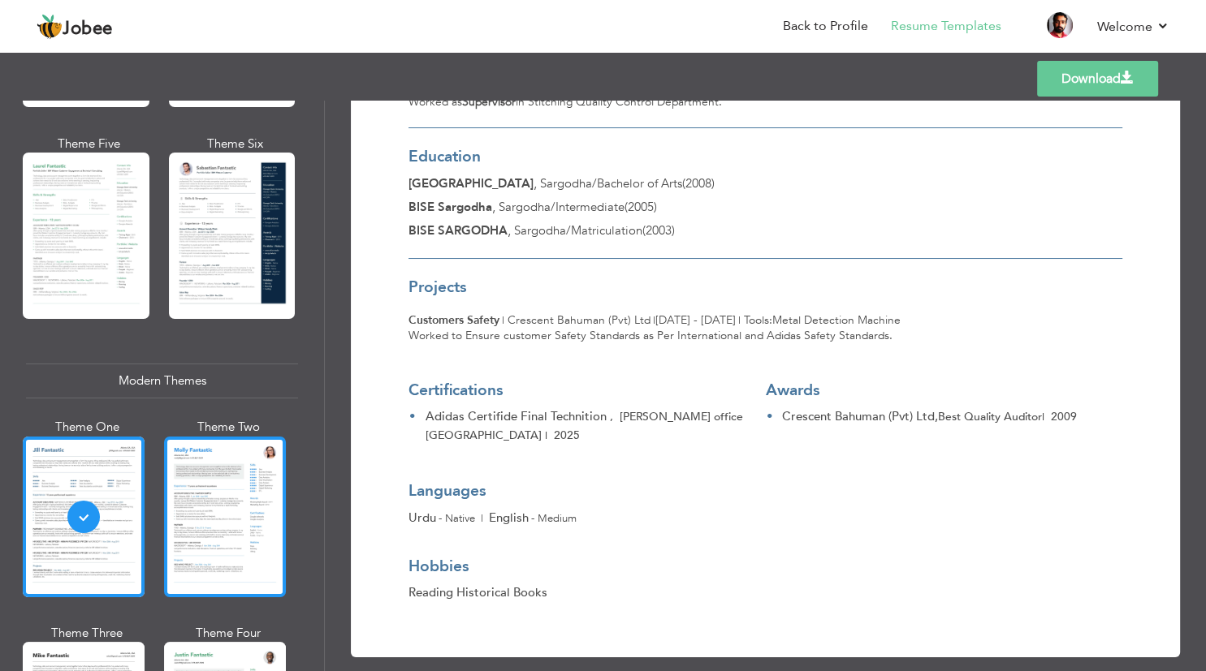
click at [270, 500] on div at bounding box center [225, 517] width 122 height 161
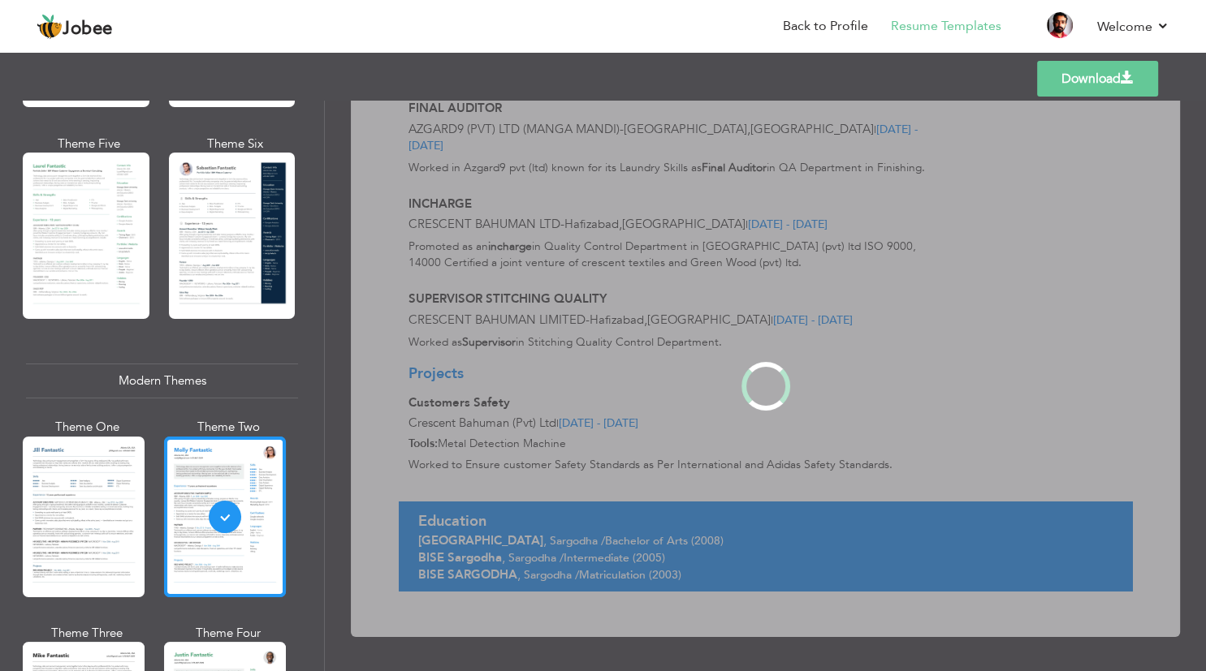
scroll to position [0, 0]
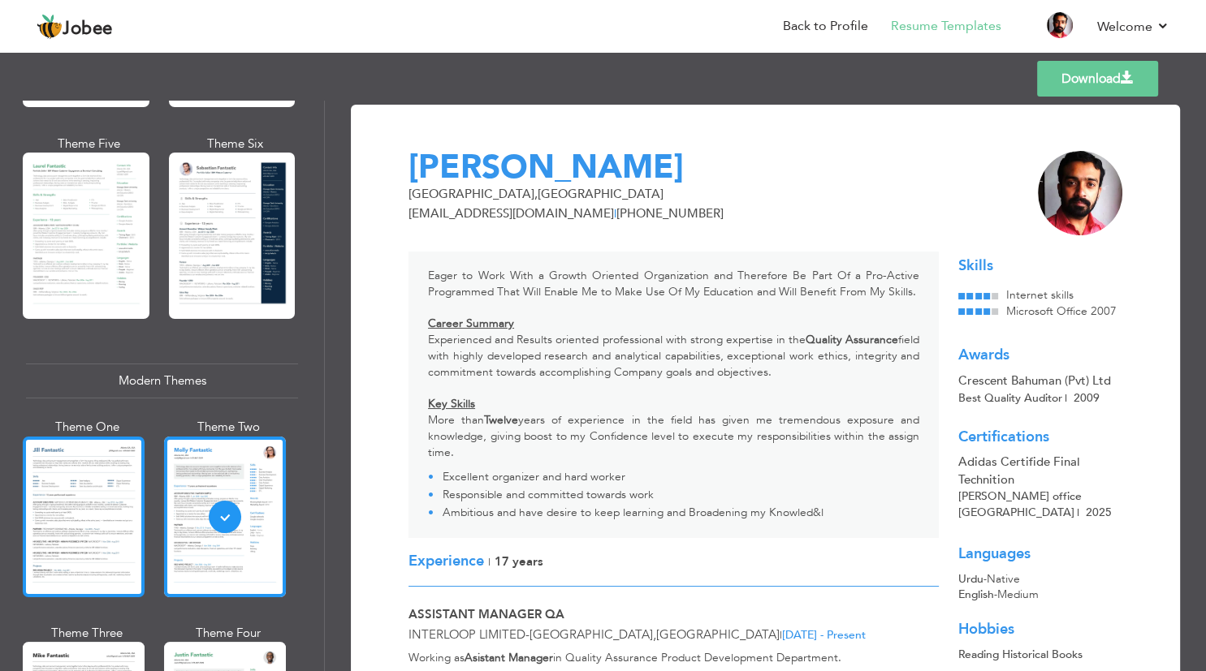
click at [113, 490] on div at bounding box center [84, 517] width 122 height 161
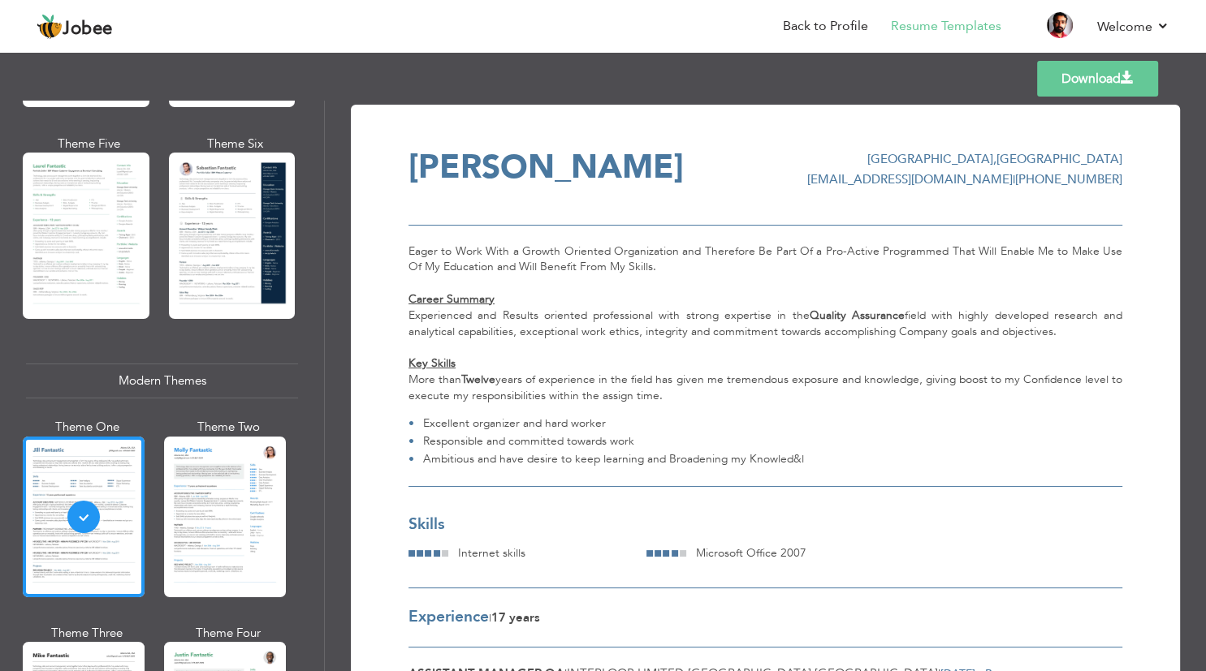
click at [1109, 80] on link "Download" at bounding box center [1097, 79] width 121 height 36
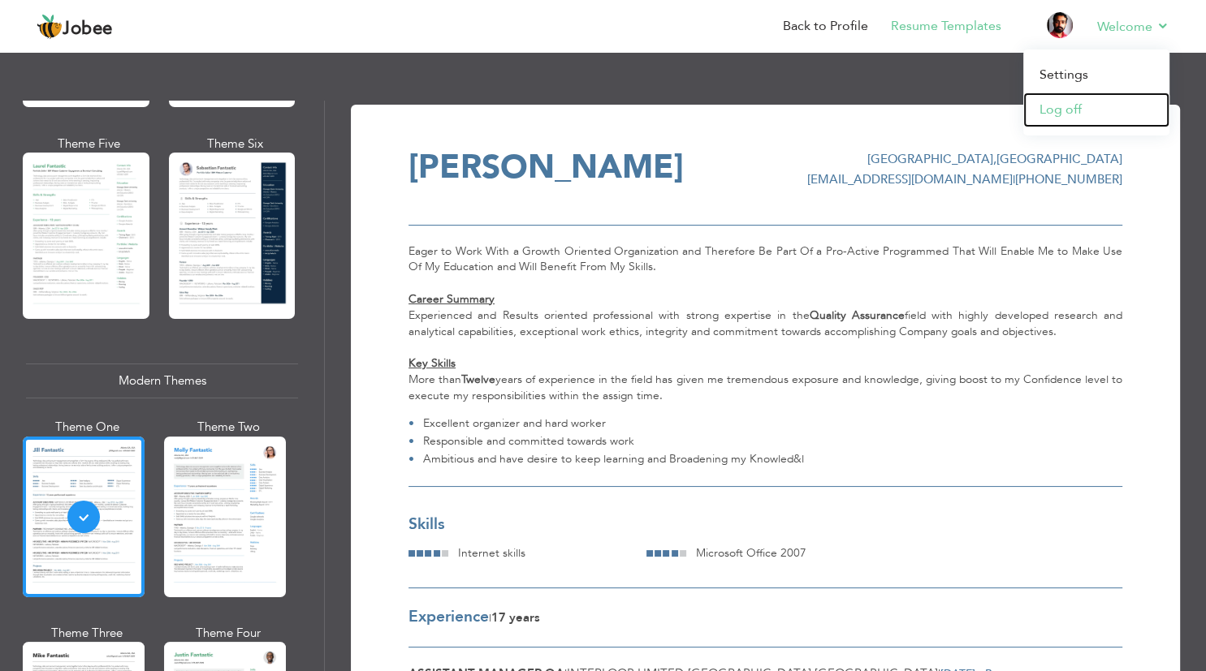
click at [1072, 119] on link "Log off" at bounding box center [1096, 110] width 146 height 35
